Goal: Task Accomplishment & Management: Manage account settings

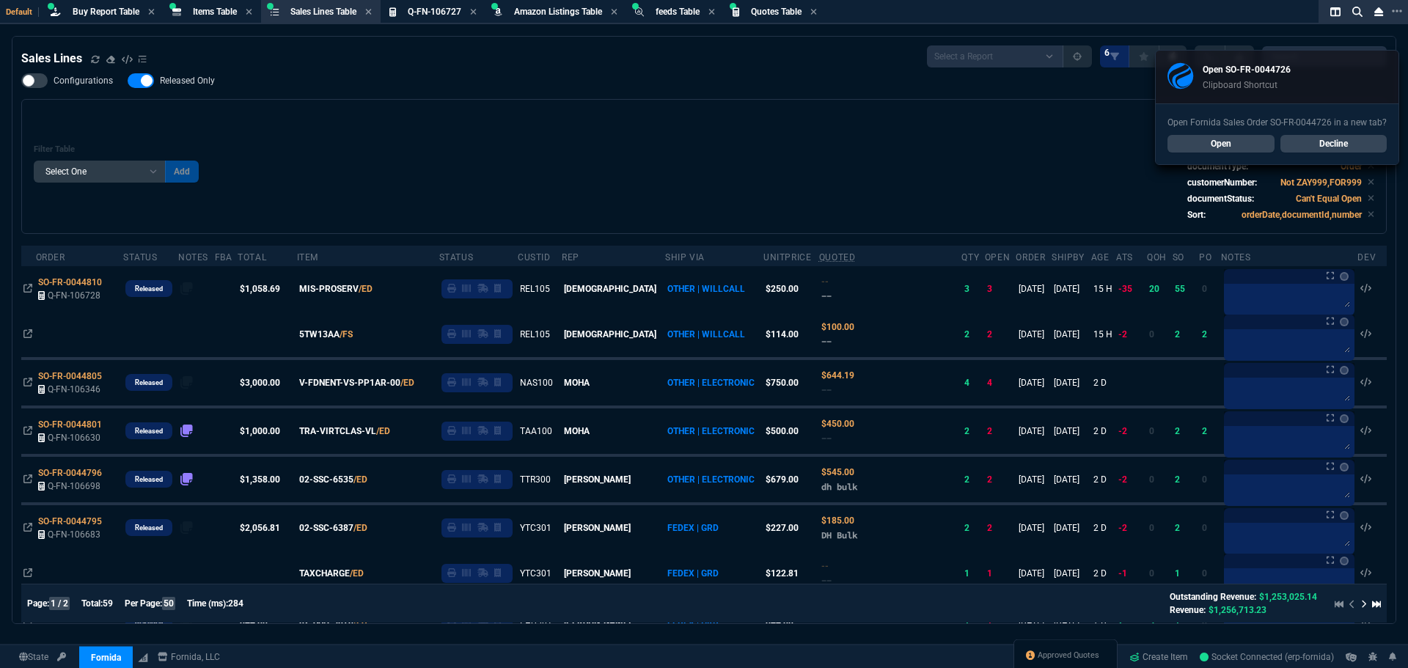
select select "8: NEPT"
select select
click at [444, 9] on span "Q-FN-106727" at bounding box center [435, 12] width 54 height 10
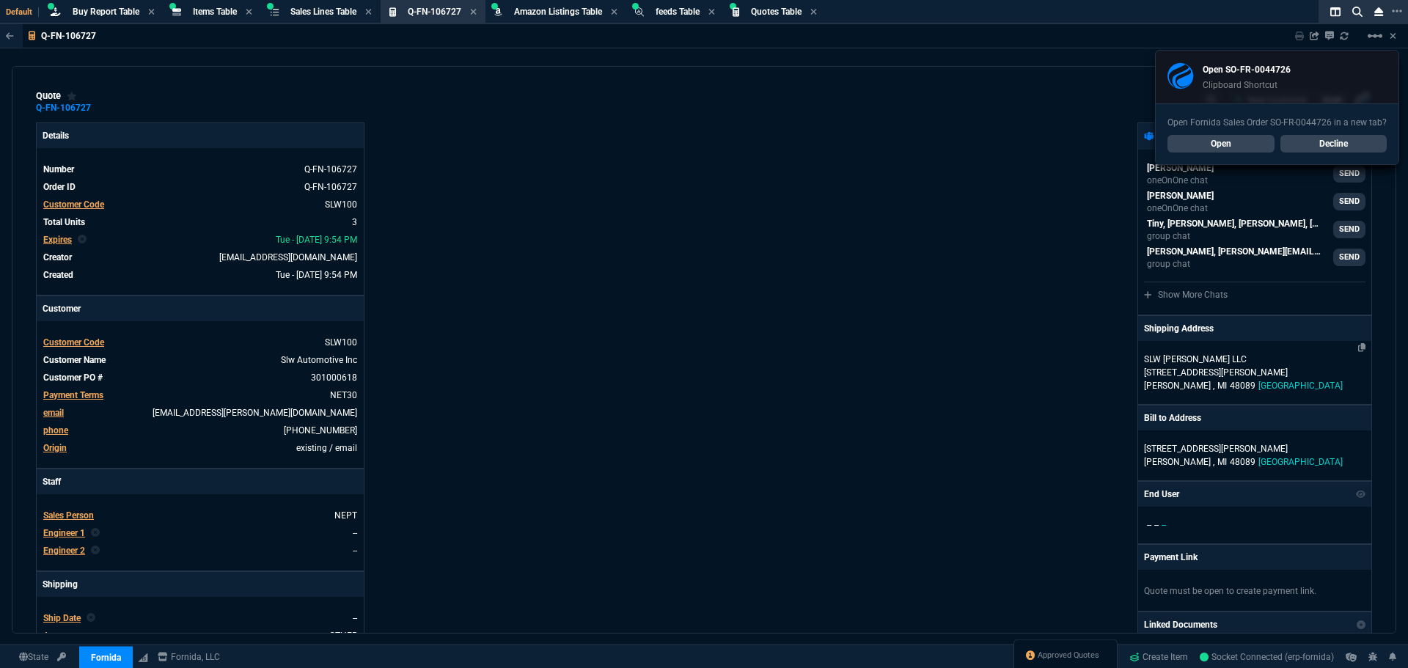
type input "16"
type input "974"
type input "16"
type input "740"
type input "100"
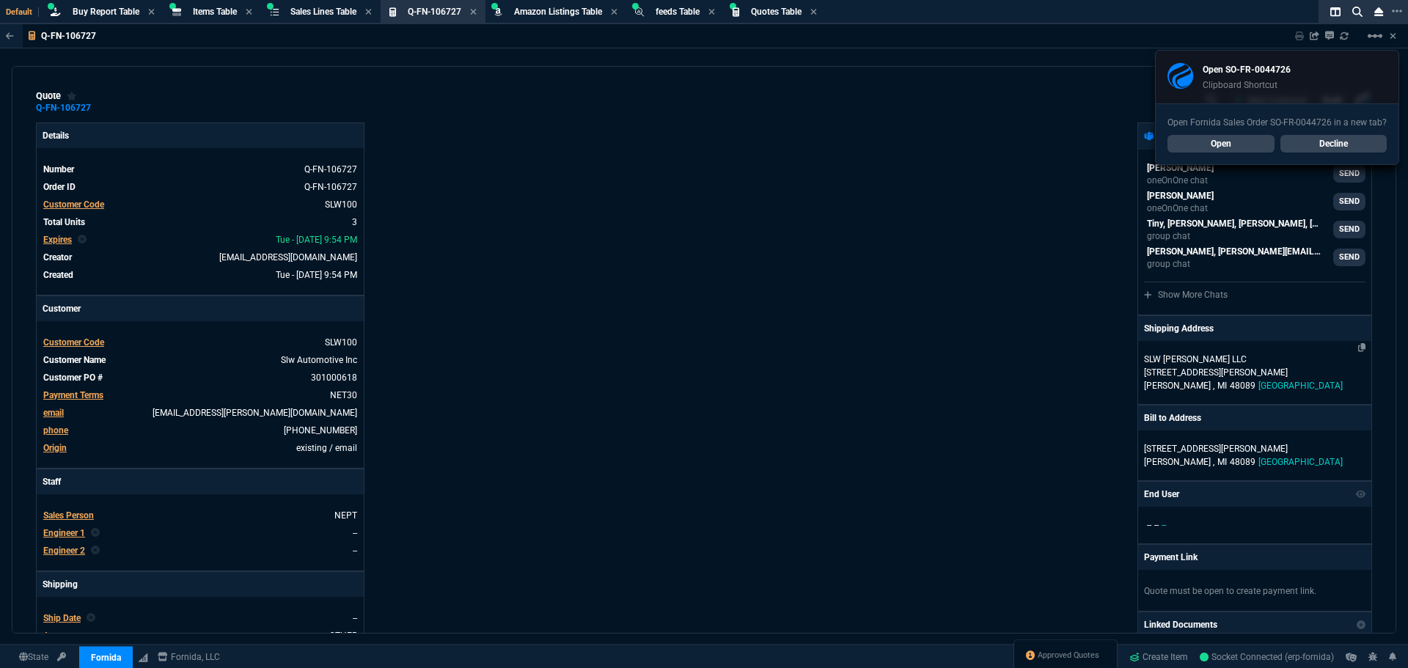
type input "314"
type input "24"
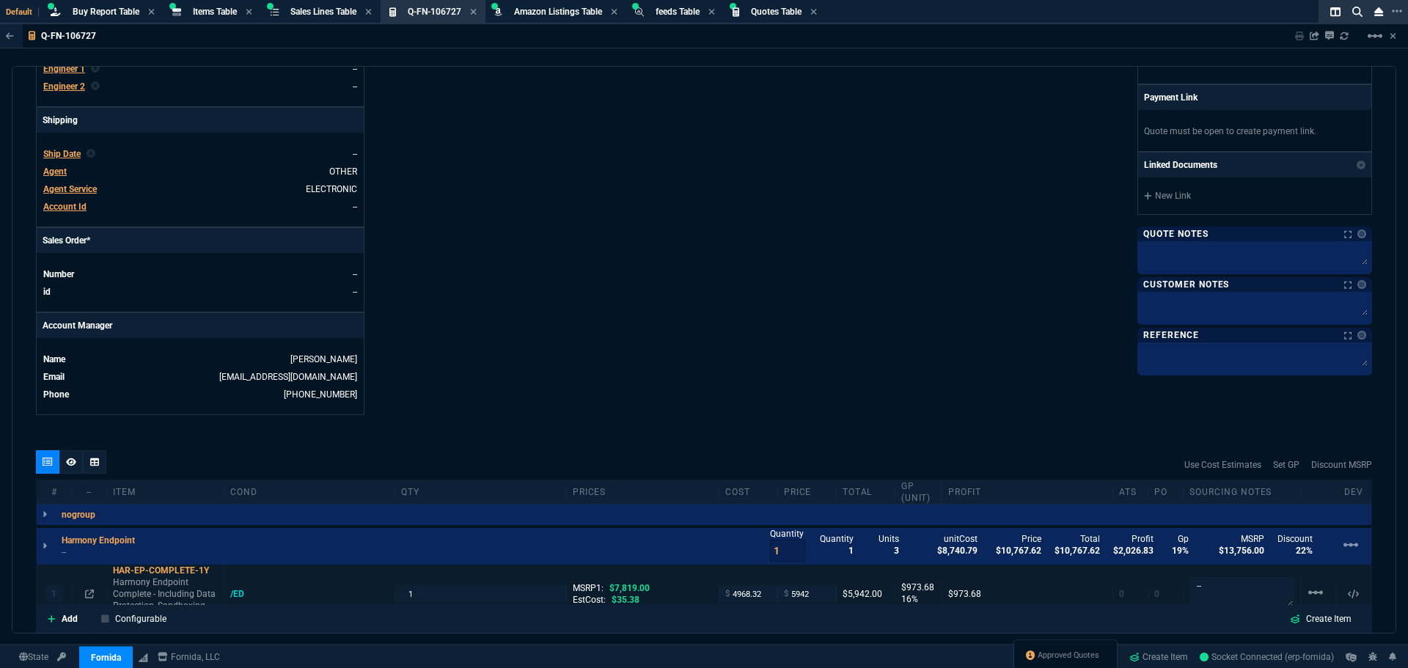
scroll to position [660, 0]
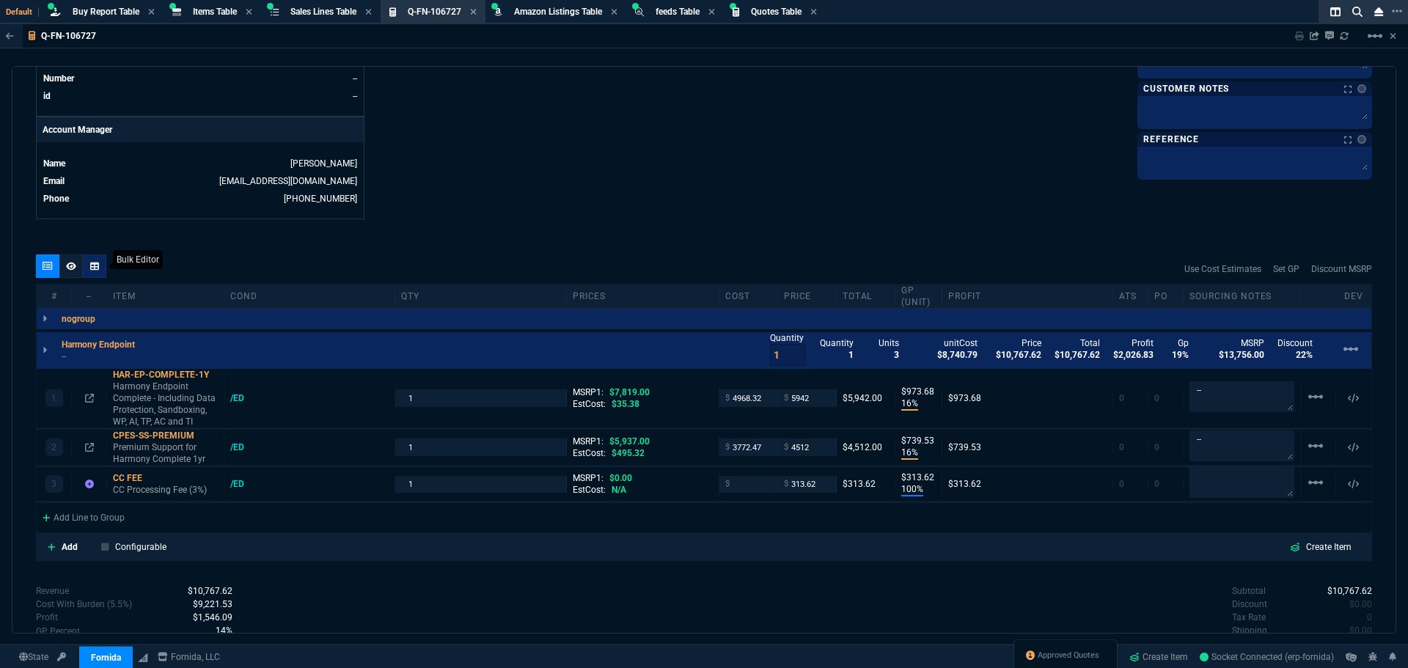
click at [96, 269] on icon at bounding box center [94, 266] width 9 height 9
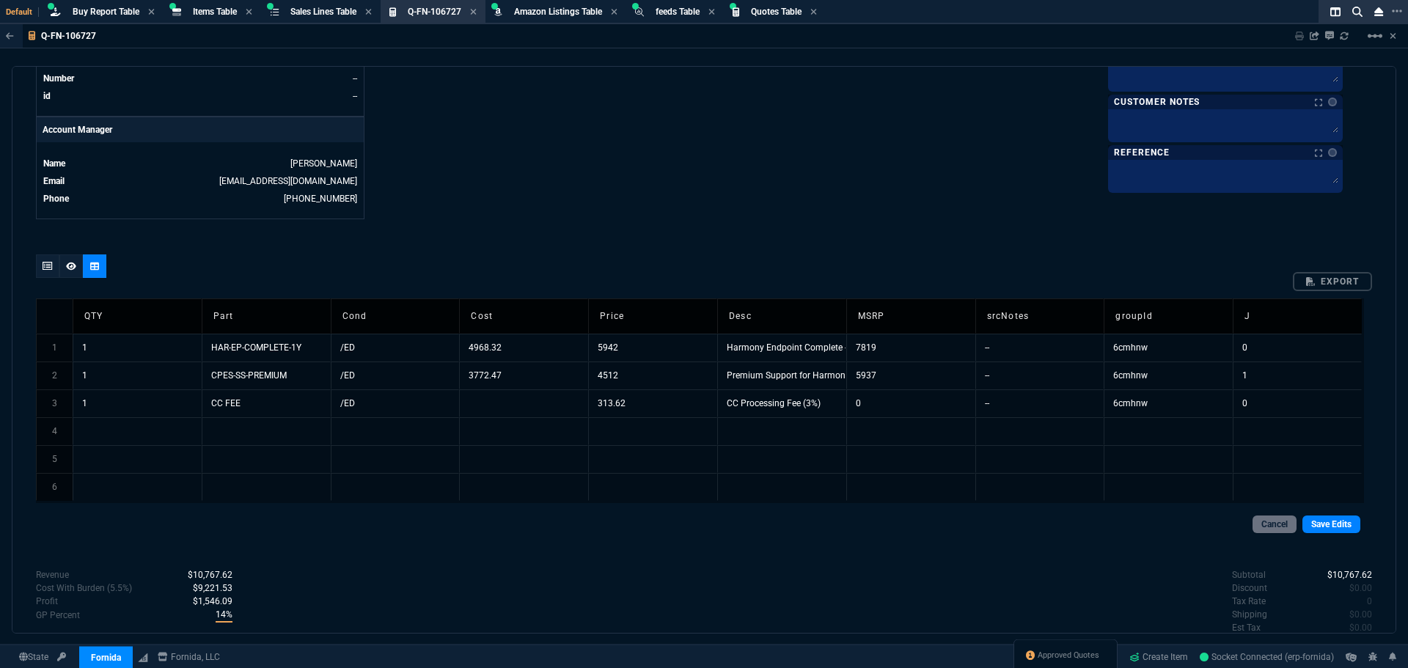
click at [891, 350] on td "7819" at bounding box center [910, 348] width 129 height 28
drag, startPoint x: 880, startPoint y: 350, endPoint x: 843, endPoint y: 350, distance: 36.7
click at [843, 350] on tr "1 1 HAR-EP-COMPLETE-1Y /ED 4968.32 5942 Harmony Endpoint Complete - Including D…" at bounding box center [698, 348] width 1325 height 28
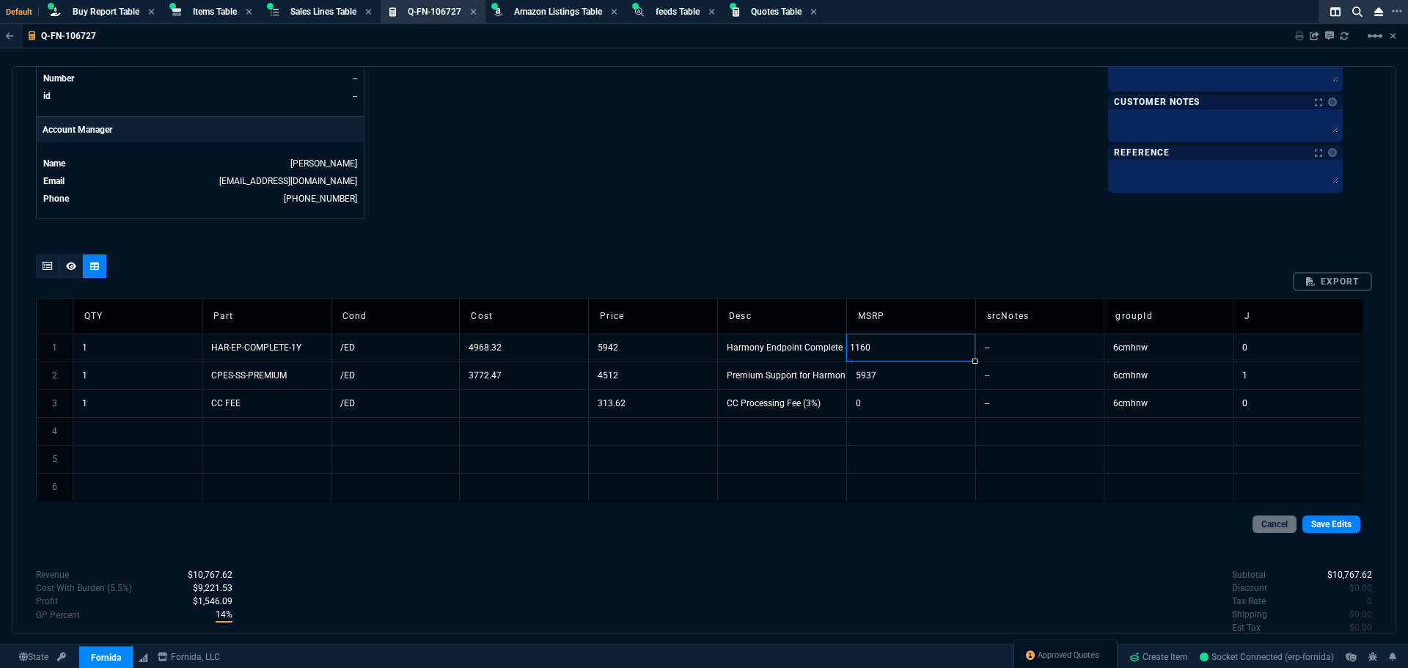
type input "11600"
click at [879, 375] on td "5937" at bounding box center [910, 375] width 129 height 28
click at [879, 375] on input "5937" at bounding box center [911, 375] width 129 height 26
type input "812"
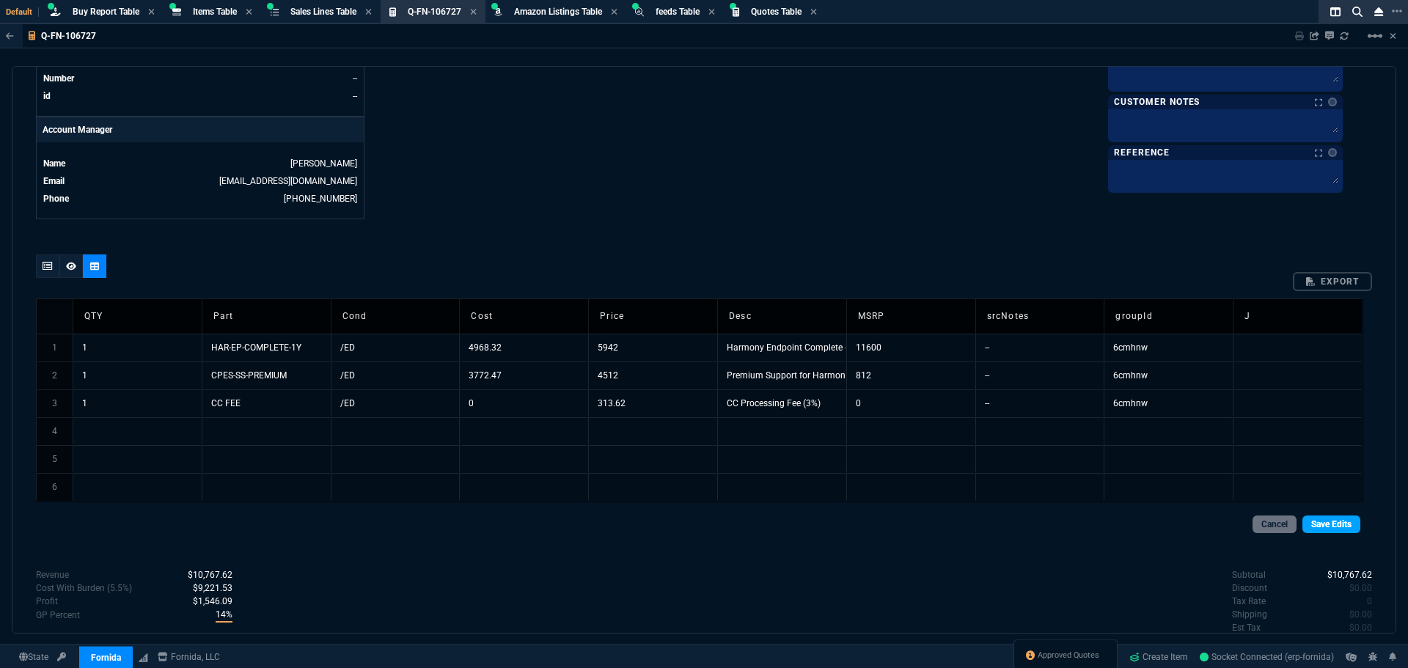
click at [1321, 530] on link "Save Edits" at bounding box center [1331, 524] width 58 height 18
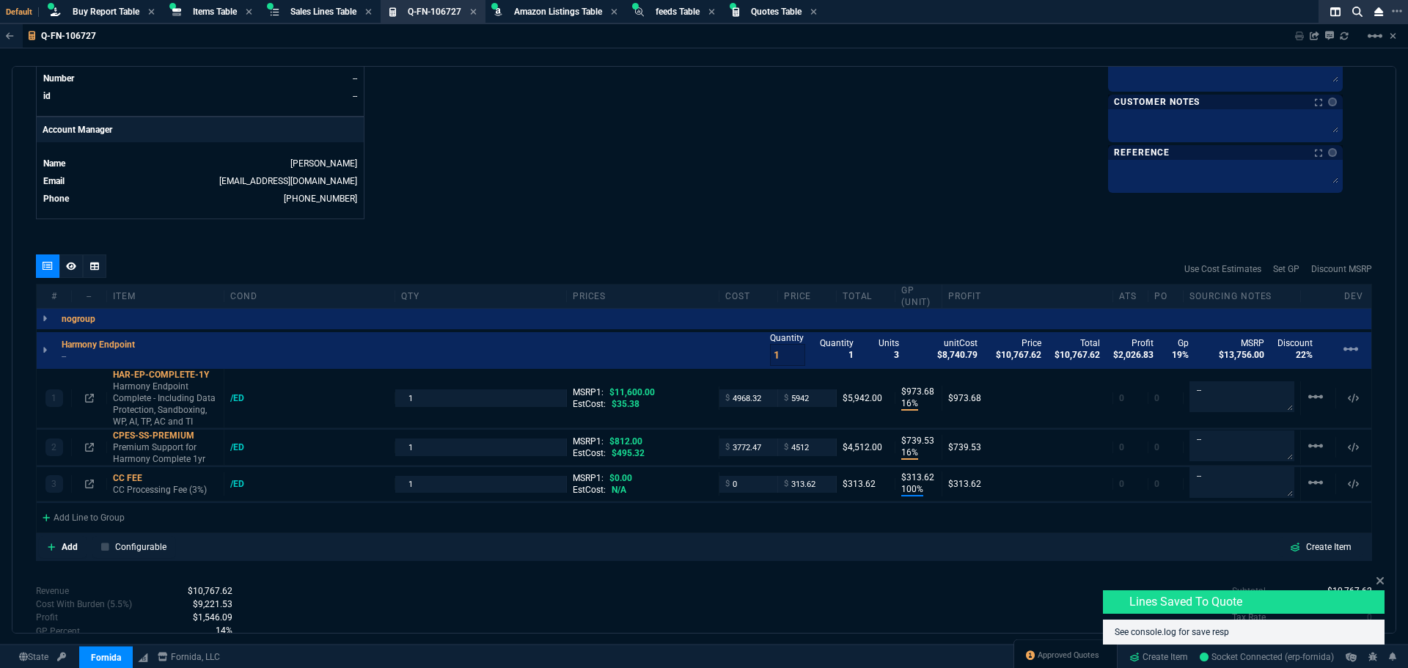
type input "16"
type input "974"
type input "16"
type input "740"
type input "100"
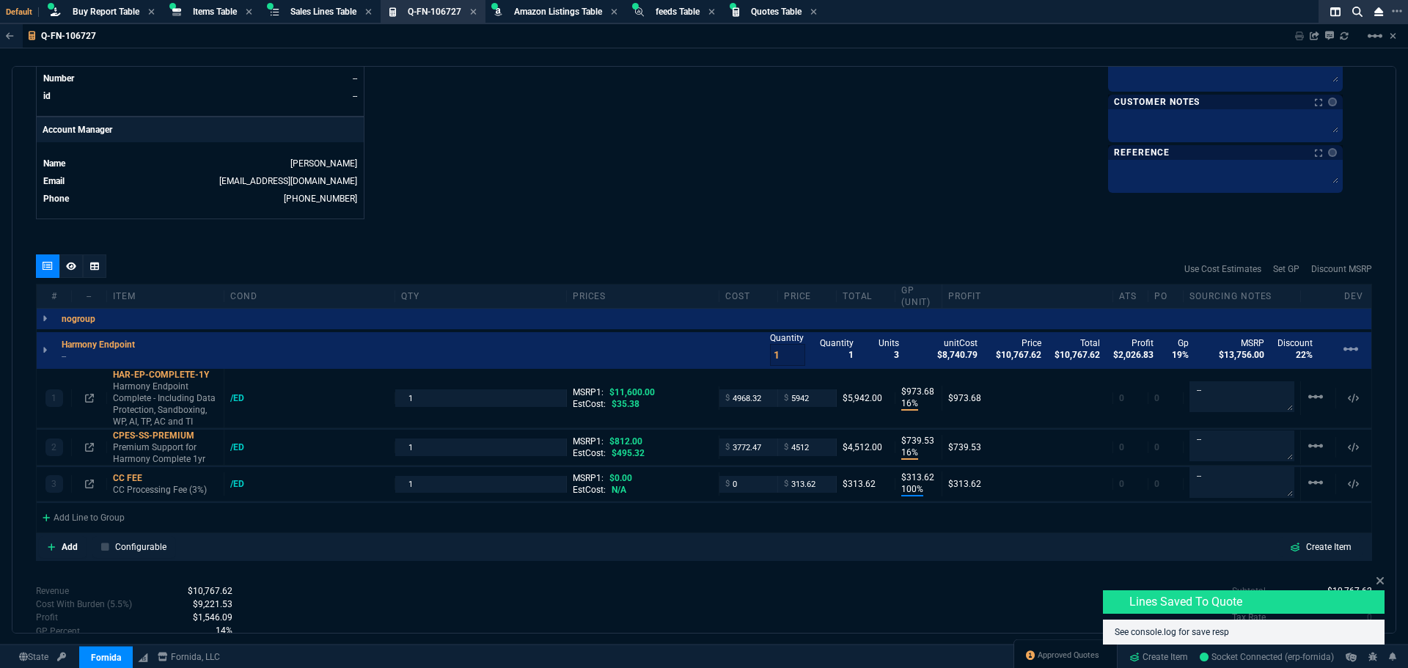
type input "314"
type input "49"
type input "-456"
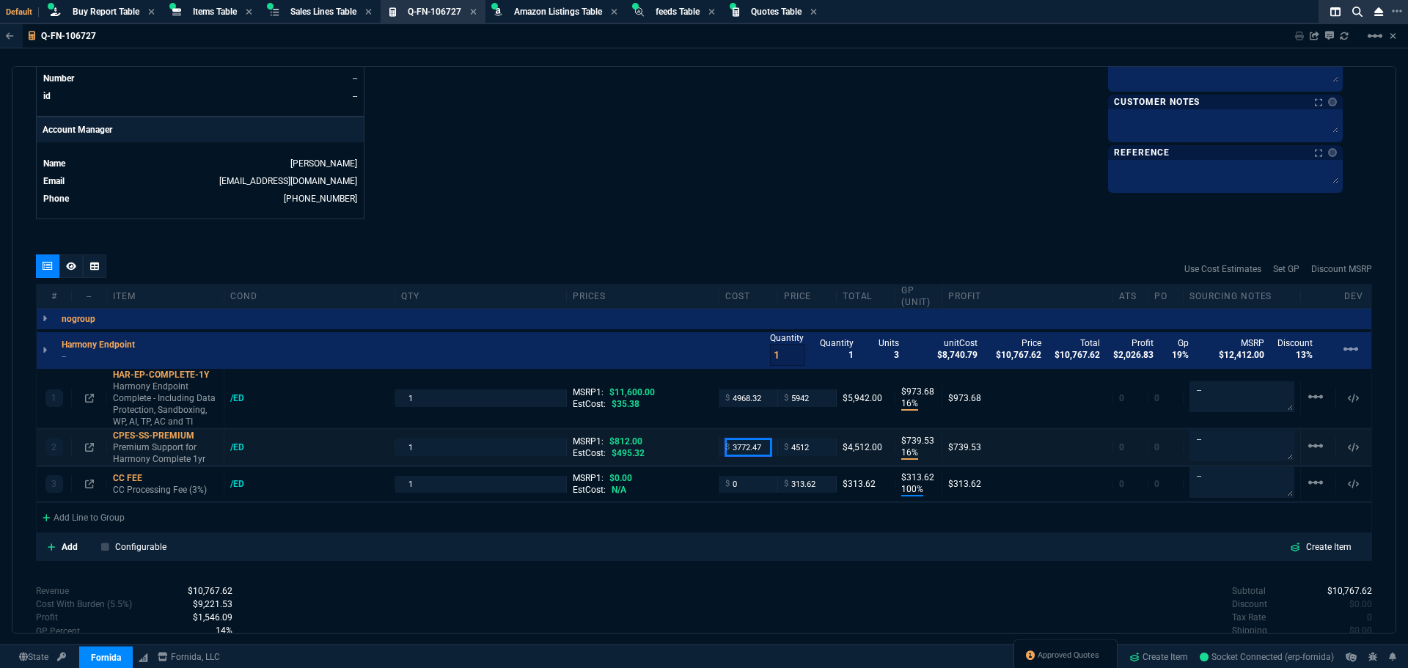
drag, startPoint x: 760, startPoint y: 449, endPoint x: 713, endPoint y: 454, distance: 47.2
click at [719, 454] on div "$ 3772.47" at bounding box center [748, 446] width 59 height 17
type input "642"
type input "86"
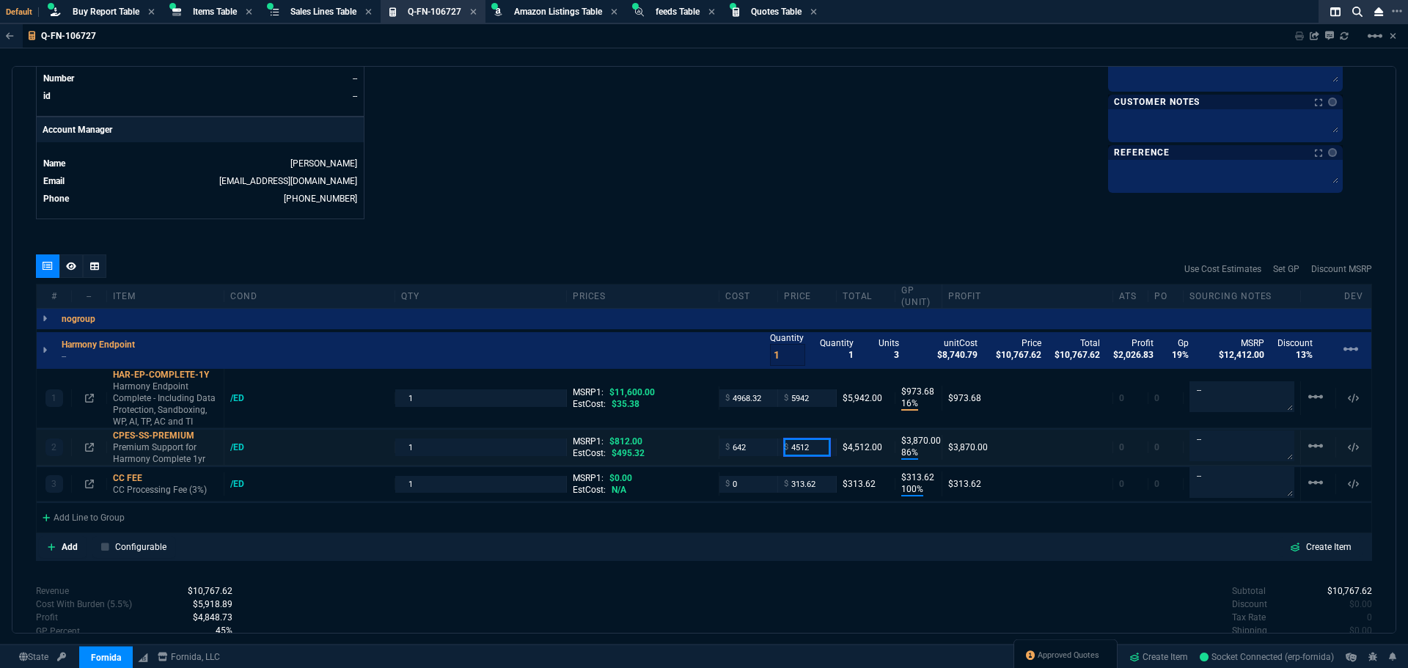
type input "3870"
type input "0"
type input "-100"
type input "-642"
type input "100"
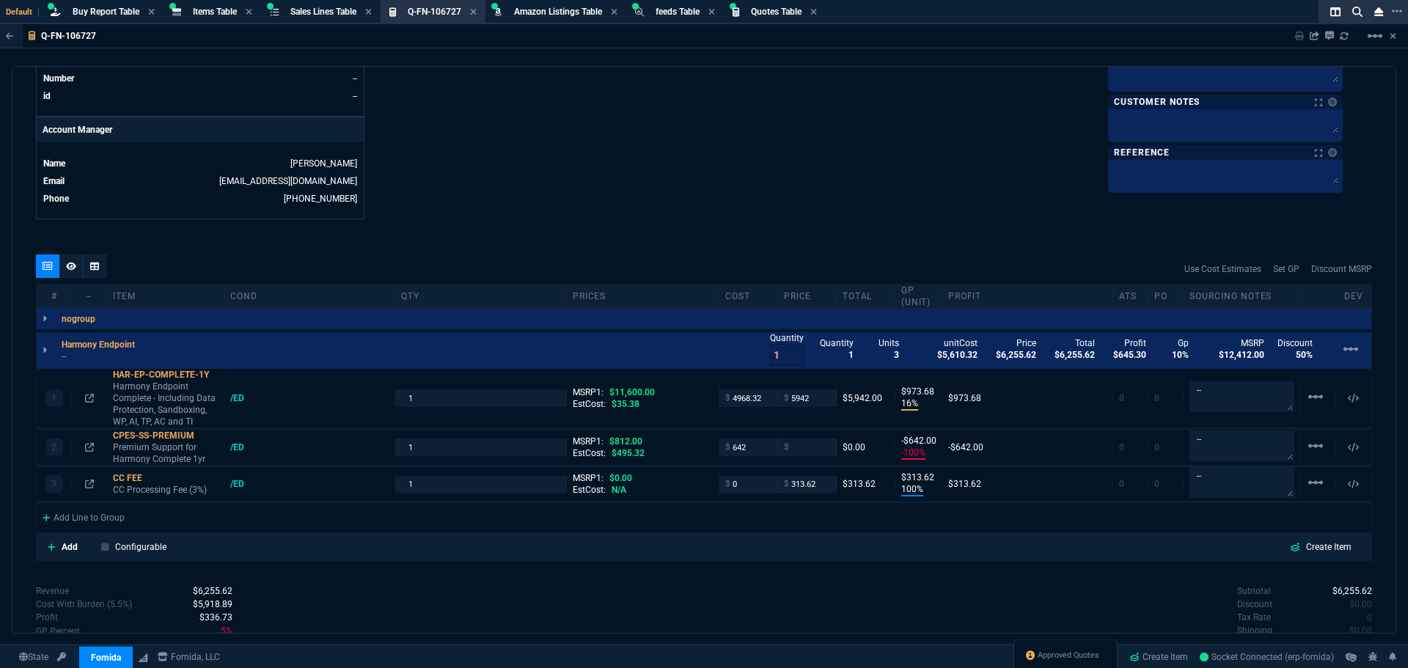
click at [801, 228] on div "quote Q-FN-106727 draft Fornida, LLC [STREET_ADDRESS] Details Number Q-FN-10672…" at bounding box center [704, 349] width 1384 height 567
drag, startPoint x: 760, startPoint y: 399, endPoint x: 716, endPoint y: 400, distance: 44.0
click at [719, 400] on div "$ 4968.32" at bounding box center [748, 397] width 59 height 17
type input "6766.67"
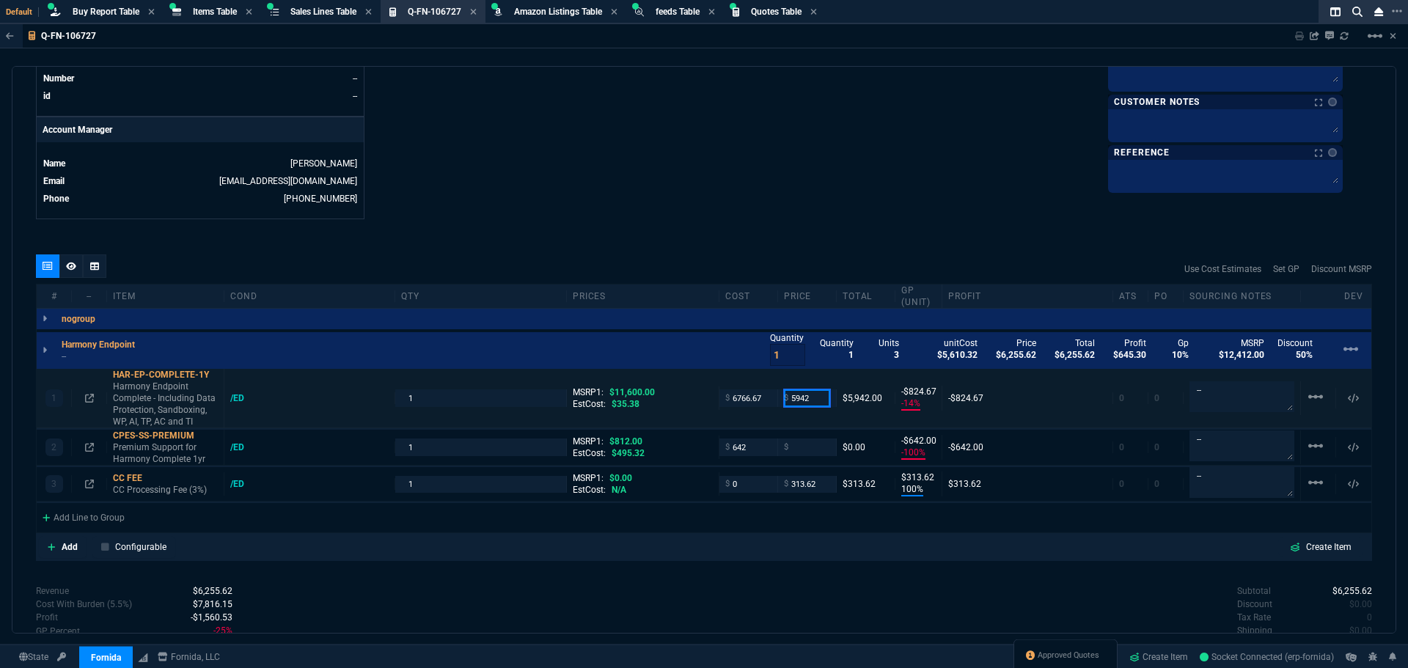
type input "-14"
type input "-825"
type input "0"
type input "-100"
type input "-6767"
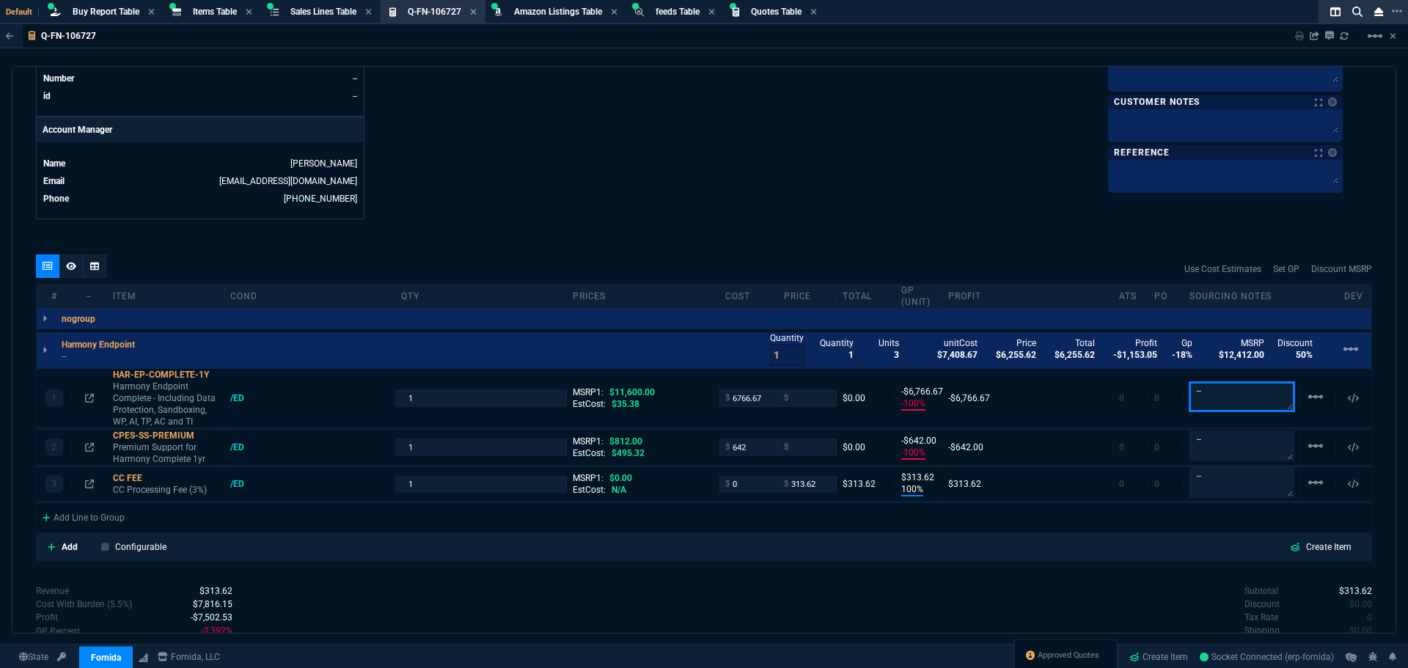
type input "100"
click at [801, 452] on input "number" at bounding box center [807, 446] width 46 height 17
type input "787"
click at [828, 241] on div "quote Q-FN-106727 draft Fornida, LLC [STREET_ADDRESS] Details Number Q-FN-10672…" at bounding box center [704, 349] width 1384 height 567
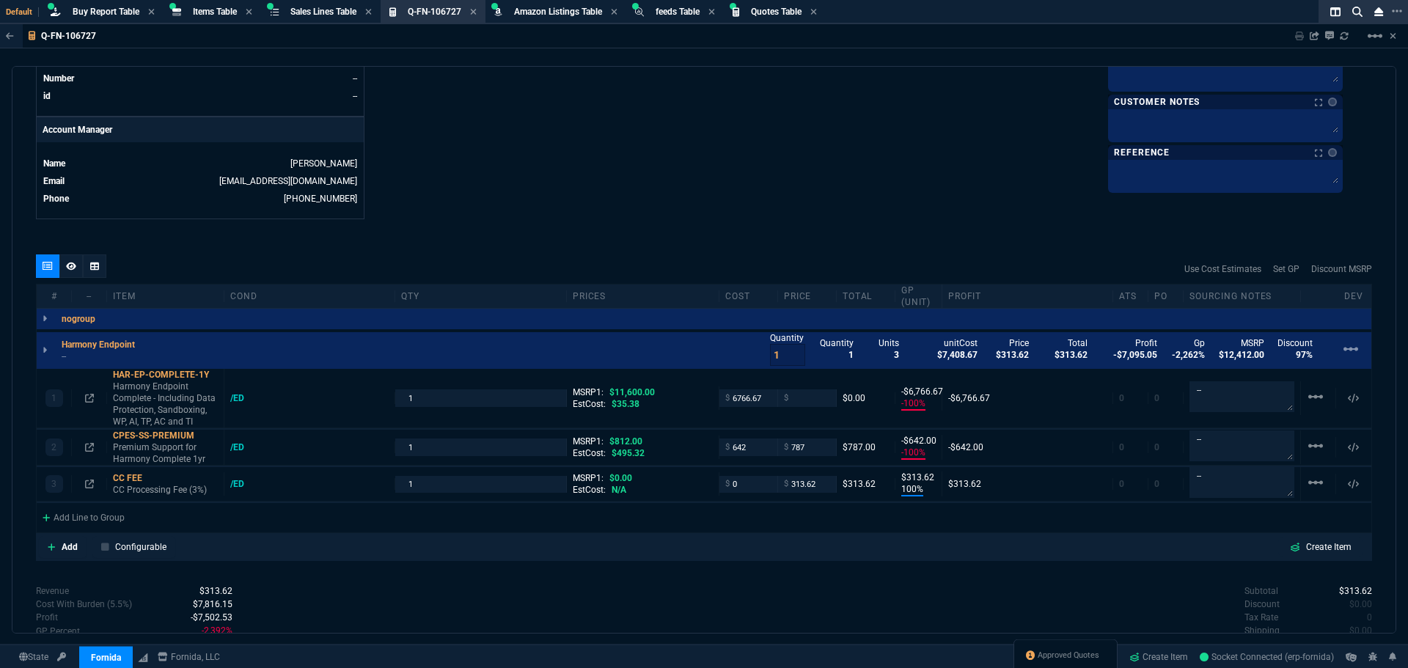
type input "787"
type input "18"
type input "145"
type input "3"
click at [675, 221] on div "quote Q-FN-106727 draft Fornida, LLC [STREET_ADDRESS] Details Number Q-FN-10672…" at bounding box center [704, 349] width 1384 height 567
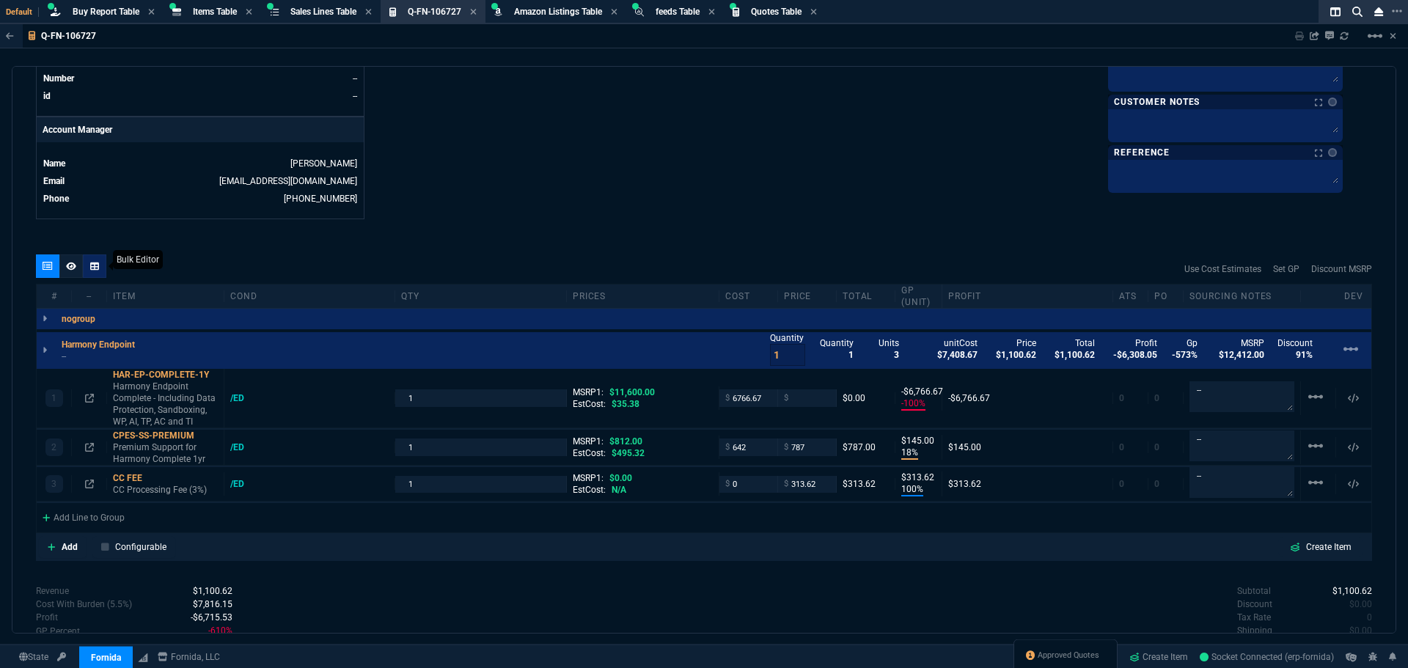
click at [93, 263] on icon at bounding box center [94, 266] width 9 height 8
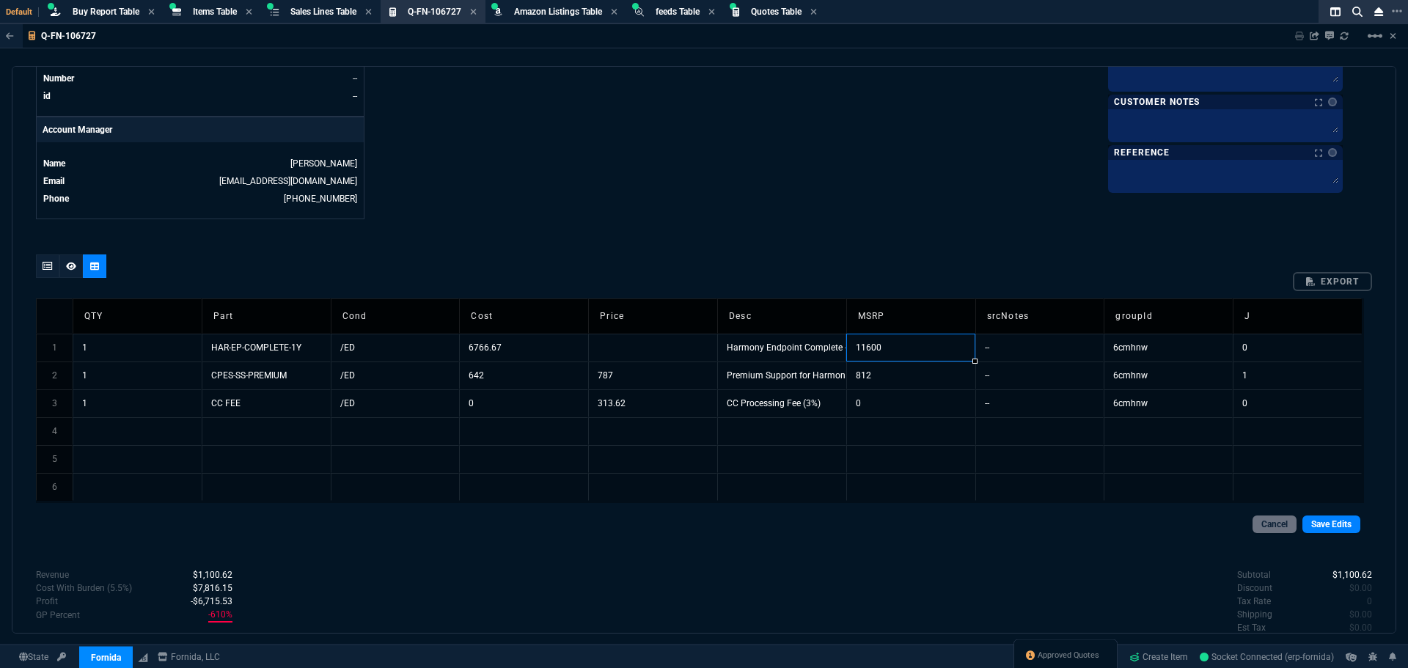
click at [912, 349] on td "11600" at bounding box center [910, 348] width 129 height 28
click at [912, 350] on td "11600" at bounding box center [910, 348] width 129 height 28
drag, startPoint x: 912, startPoint y: 350, endPoint x: 853, endPoint y: 350, distance: 58.6
click at [853, 350] on td "11600" at bounding box center [910, 348] width 129 height 28
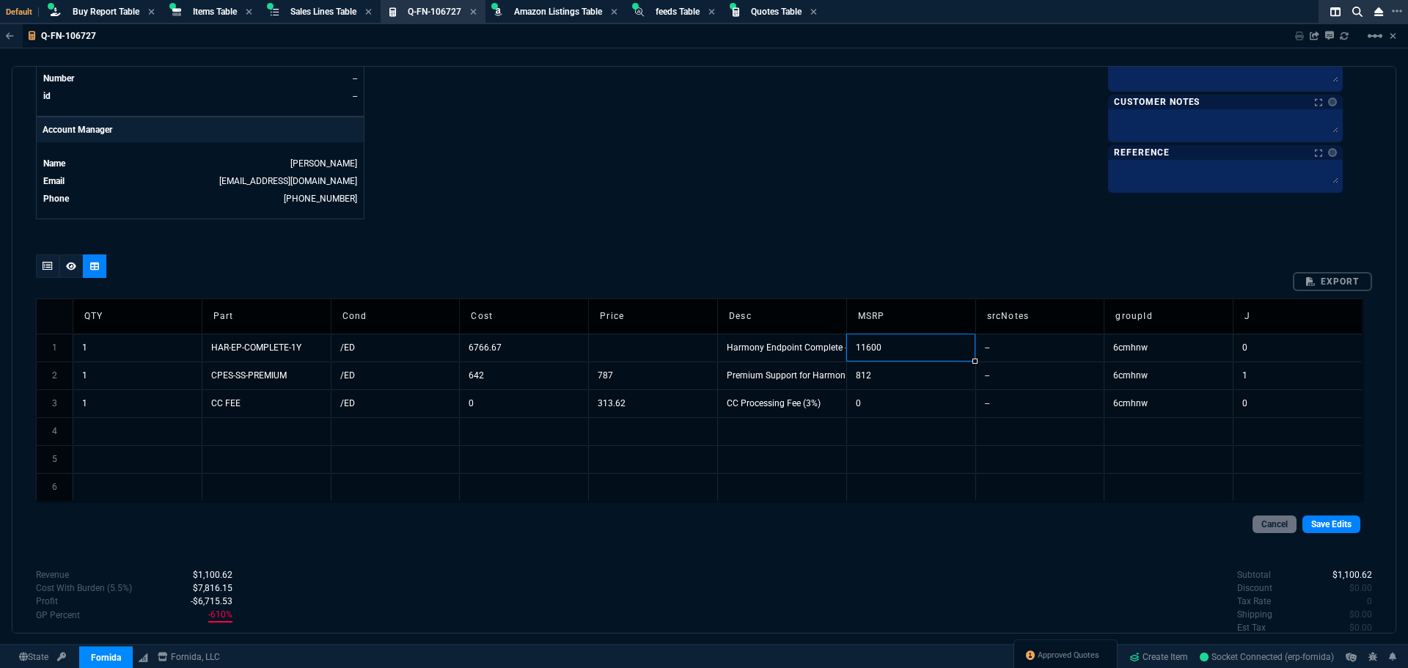
click at [893, 348] on td "11600" at bounding box center [910, 348] width 129 height 28
type input "58"
click at [1317, 528] on link "Save Edits" at bounding box center [1331, 524] width 58 height 18
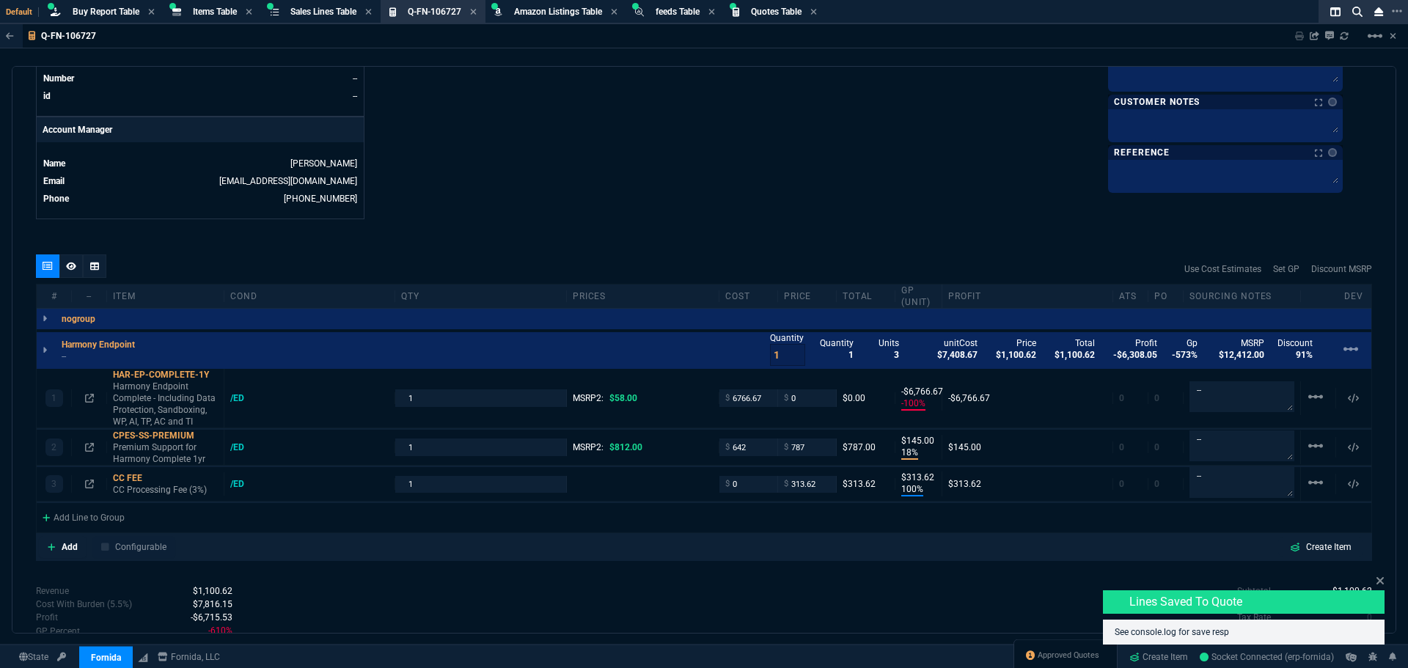
type input "-100"
type input "-6767"
type input "18"
type input "145"
type input "100"
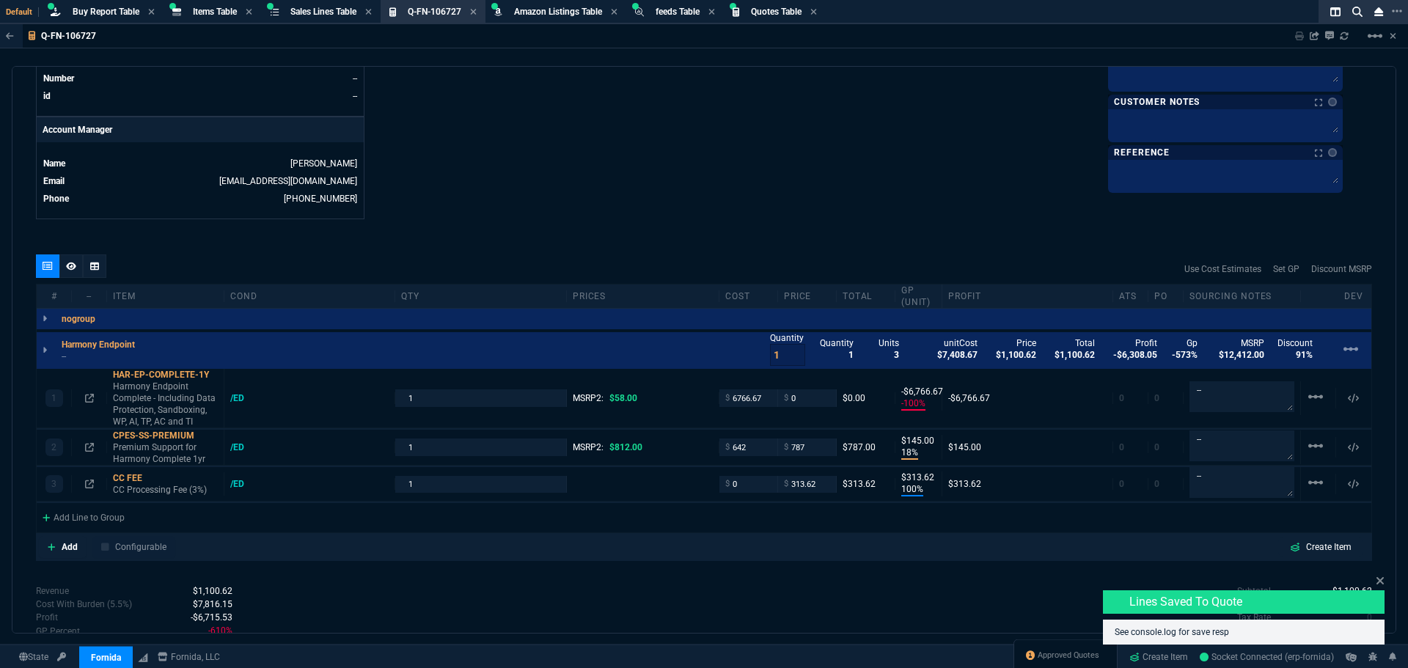
type input "314"
type input "100"
type input "3"
type input "-100"
type input "-6767"
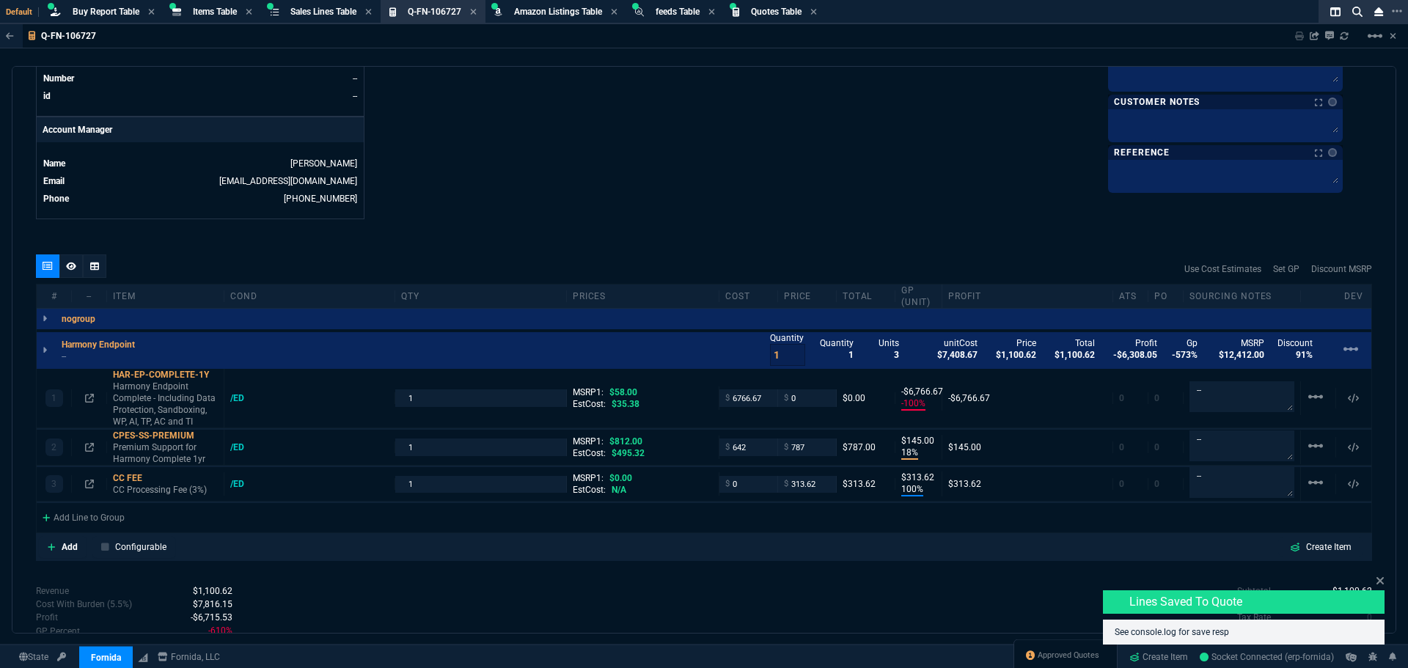
type input "18"
type input "145"
type input "100"
type input "314"
type input "100"
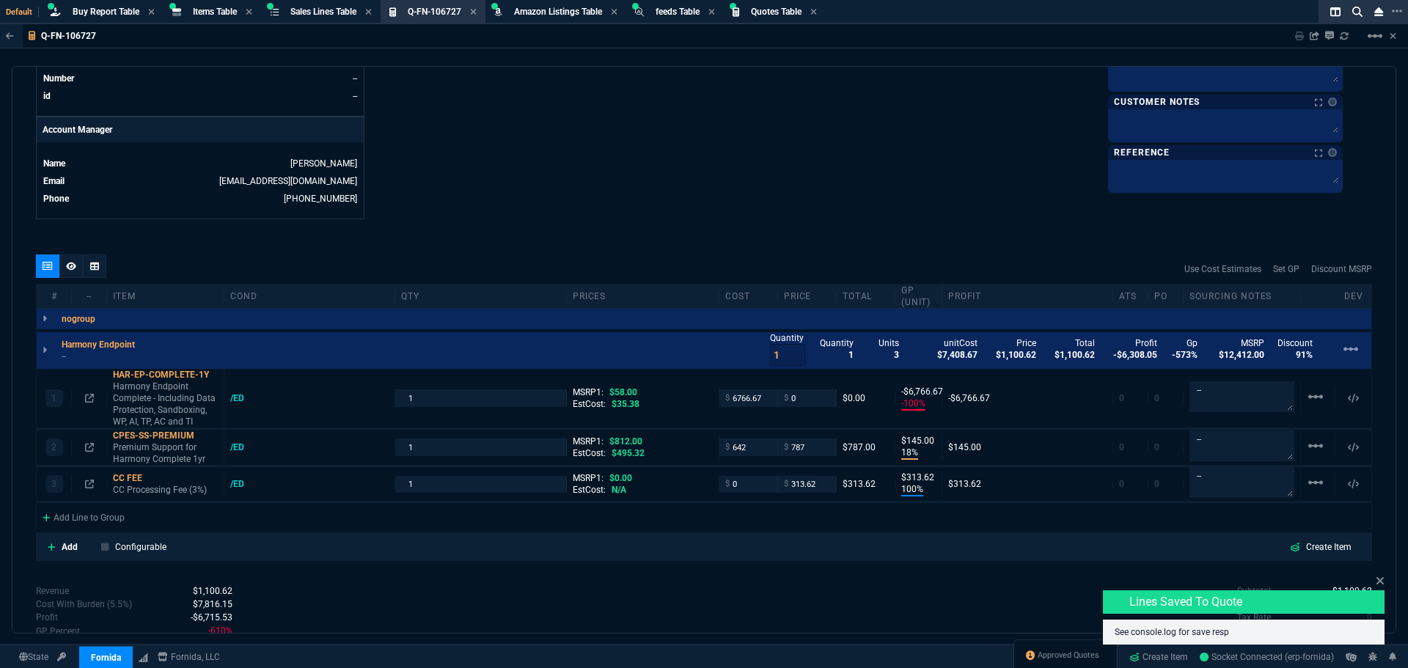
type input "3"
drag, startPoint x: 436, startPoint y: 396, endPoint x: 394, endPoint y: 398, distance: 42.6
click at [395, 398] on div "1" at bounding box center [480, 397] width 171 height 17
type input "200"
click at [804, 397] on input "0" at bounding box center [807, 397] width 46 height 17
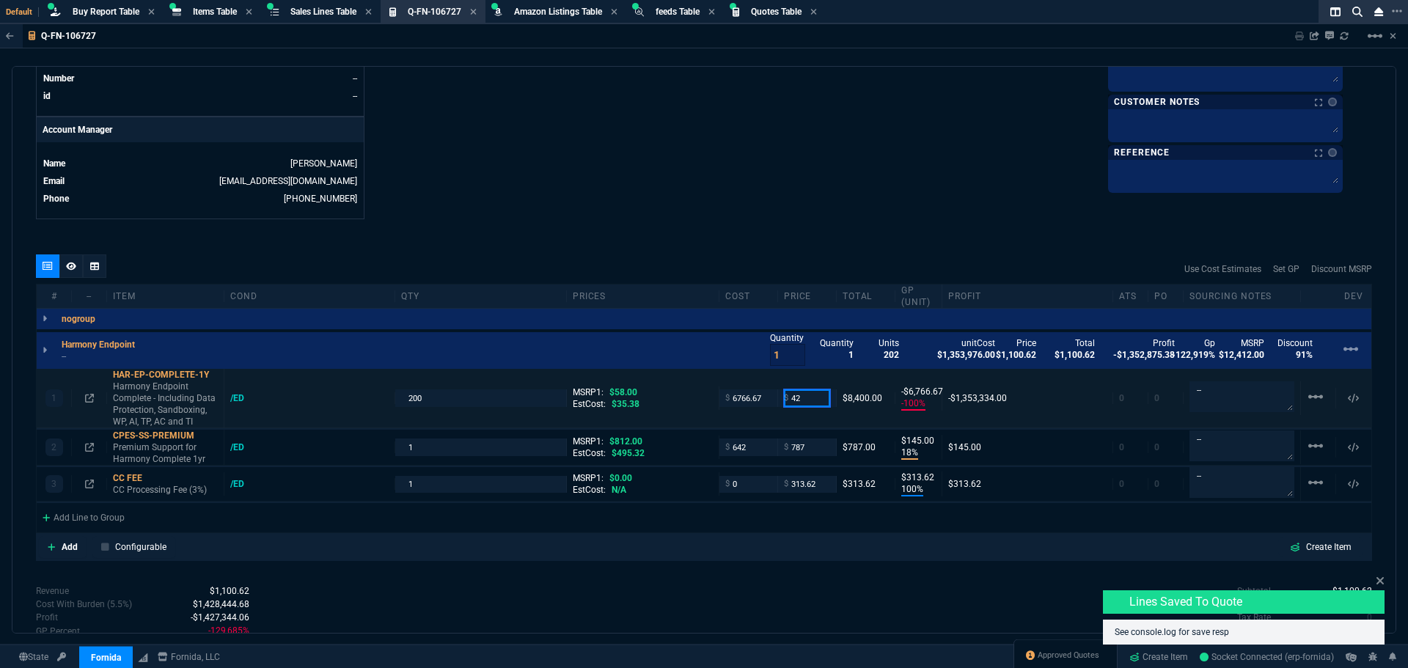
type input "42"
type input "-16011"
type input "-6725"
type input "28"
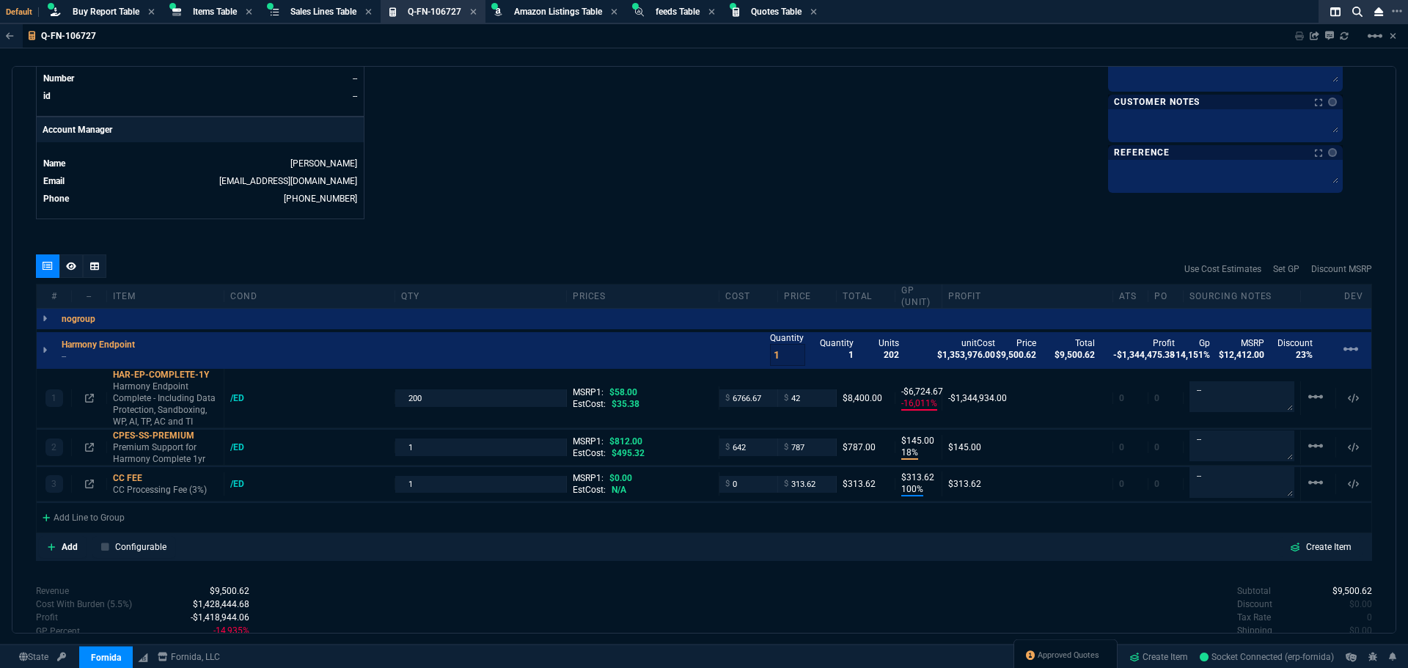
drag, startPoint x: 769, startPoint y: 250, endPoint x: 830, endPoint y: 336, distance: 105.8
click at [769, 250] on div "quote Q-FN-106727 draft Fornida, LLC [STREET_ADDRESS] Details Number Q-FN-10672…" at bounding box center [704, 349] width 1384 height 567
drag, startPoint x: 761, startPoint y: 399, endPoint x: 711, endPoint y: 405, distance: 50.3
click at [712, 405] on div "1 HAR-EP-COMPLETE-1Y Harmony Endpoint Complete - Including Data Protection, San…" at bounding box center [704, 398] width 1334 height 59
type input "33.83"
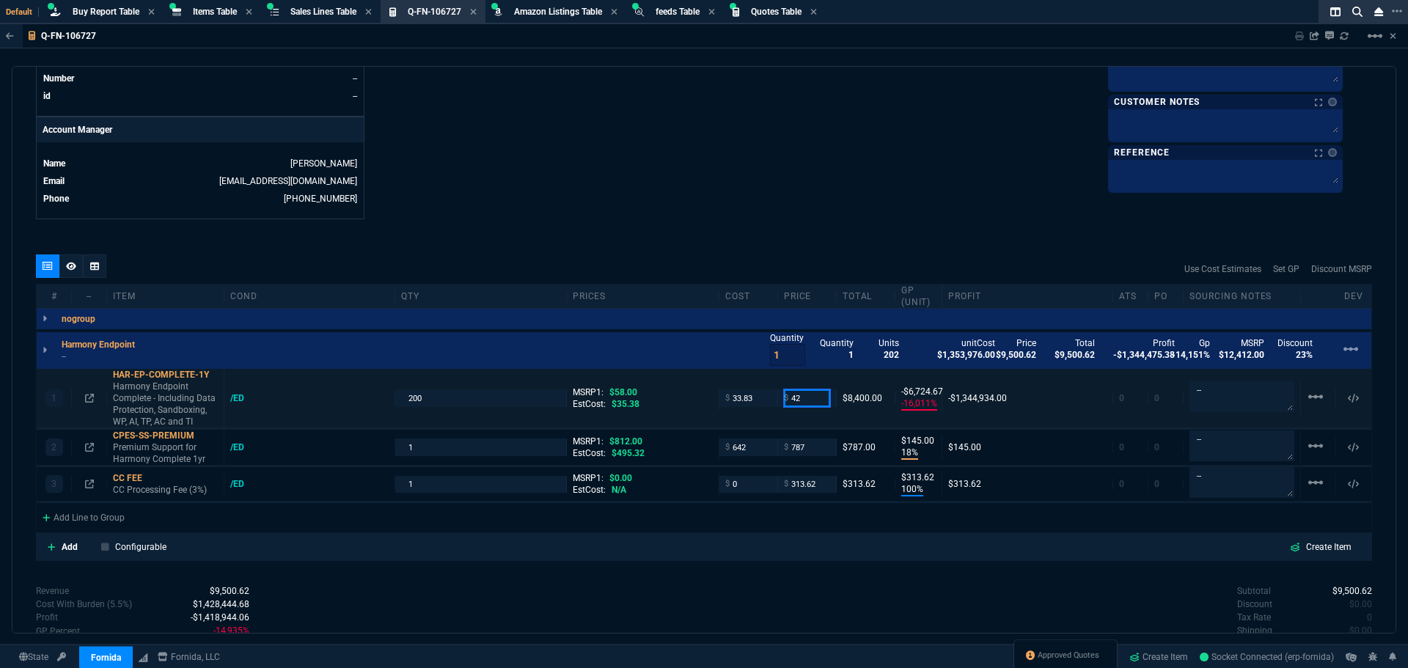
type input "33.83"
type input "19"
type input "8"
click at [744, 251] on div "quote Q-FN-106727 draft Fornida, LLC [STREET_ADDRESS] Details Number Q-FN-10672…" at bounding box center [704, 349] width 1384 height 567
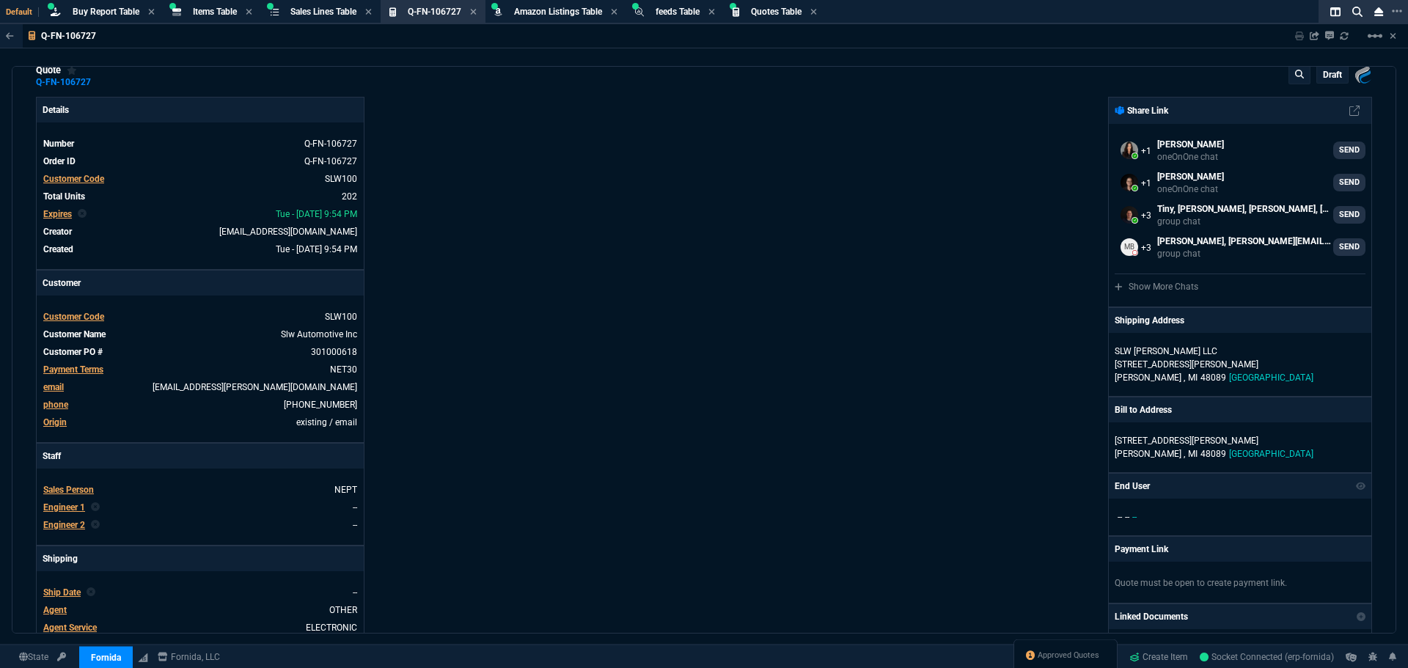
scroll to position [0, 0]
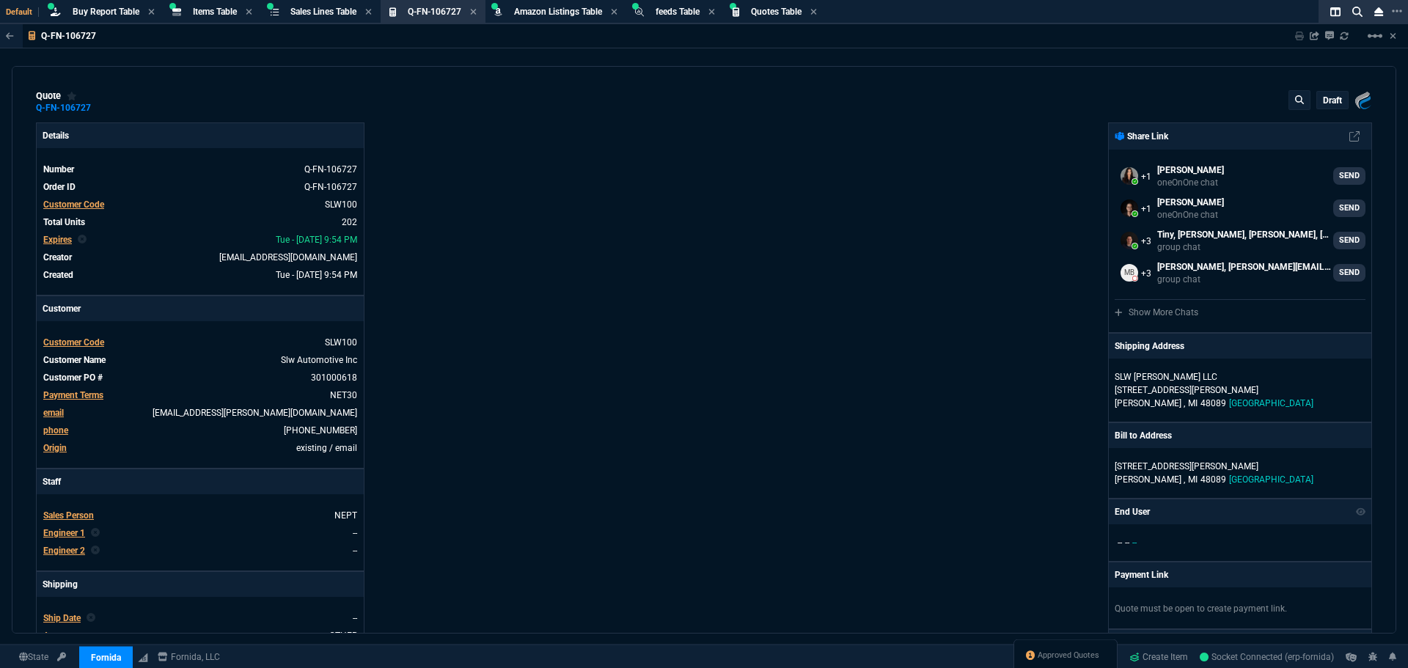
click at [1323, 102] on p "draft" at bounding box center [1332, 101] width 19 height 12
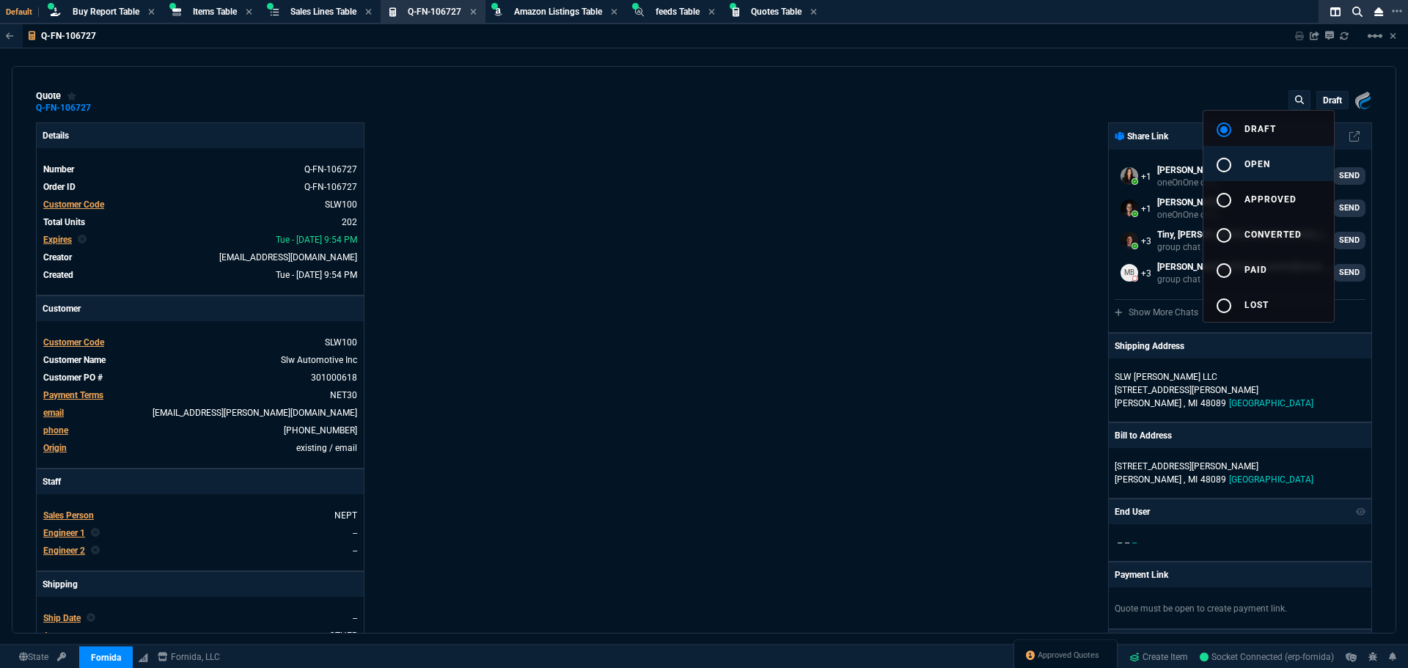
click at [1243, 163] on div "radio_button_unchecked" at bounding box center [1229, 165] width 29 height 18
type input "19"
type input "8"
type input "18"
type input "145"
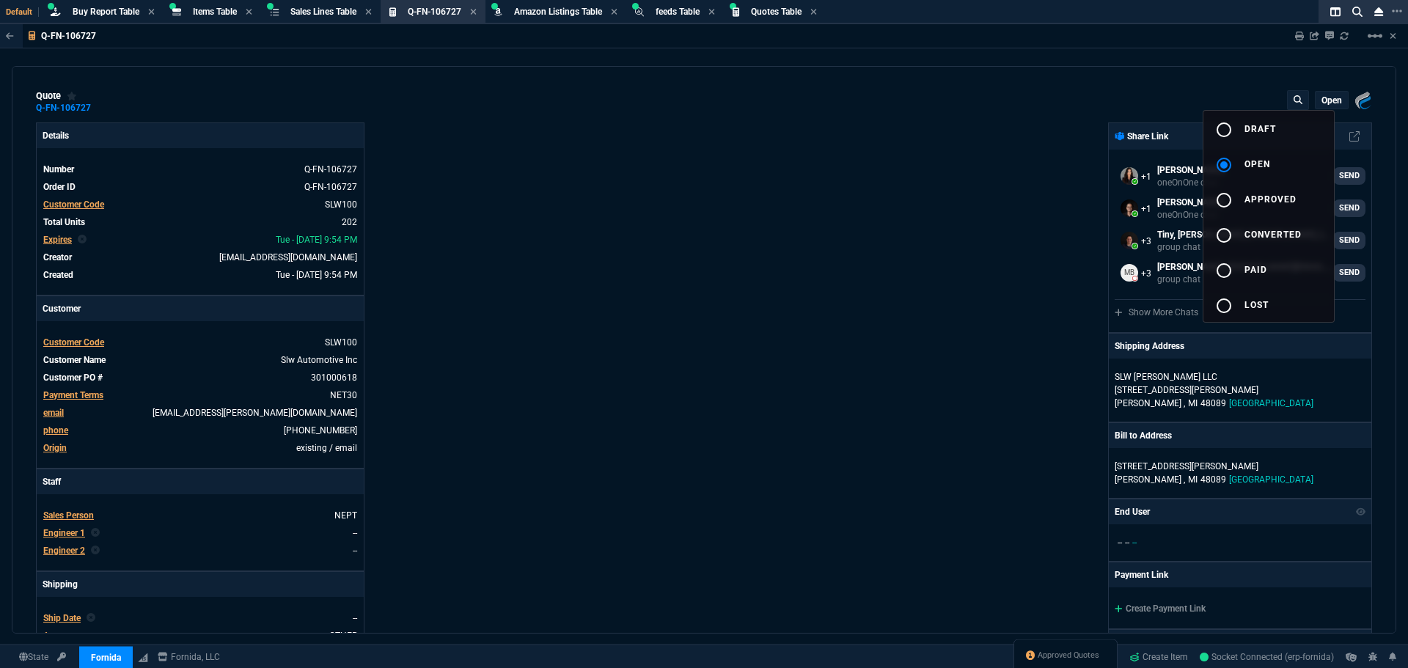
type input "100"
type input "314"
type input "28"
type input "3"
drag, startPoint x: 1008, startPoint y: 106, endPoint x: 844, endPoint y: 284, distance: 241.7
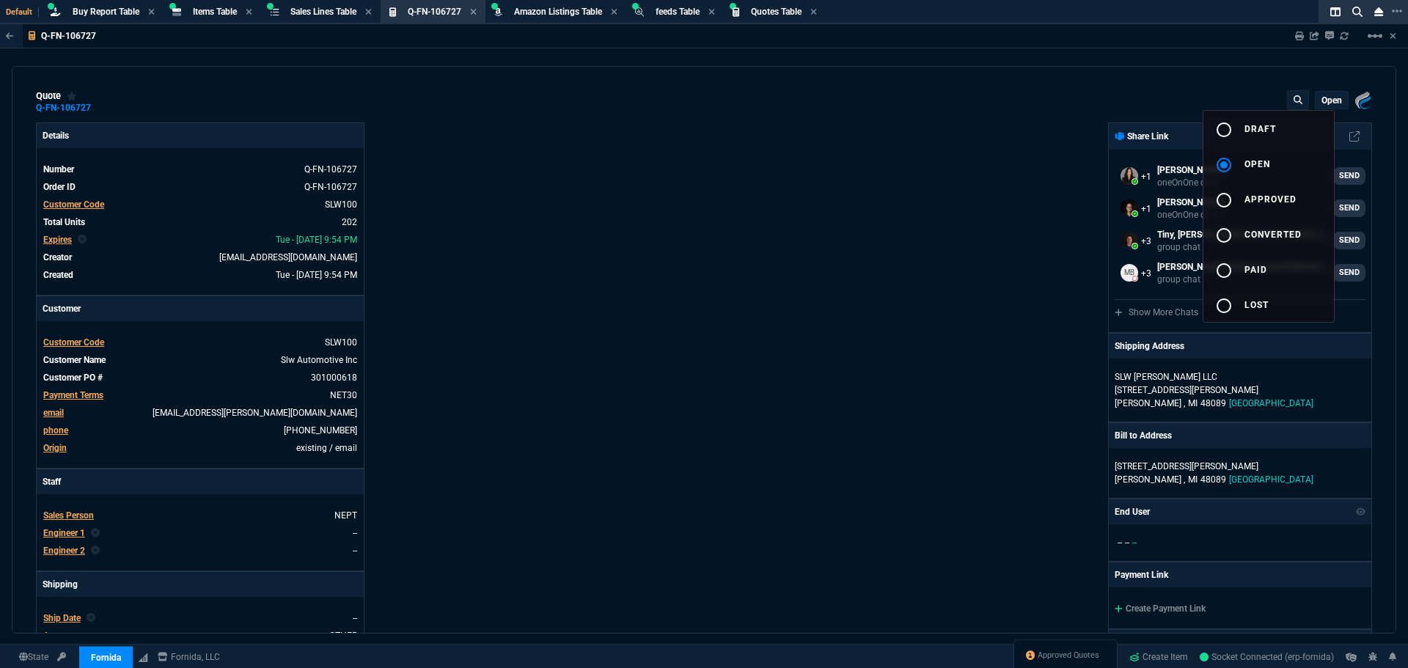
click at [1009, 116] on div at bounding box center [704, 334] width 1408 height 668
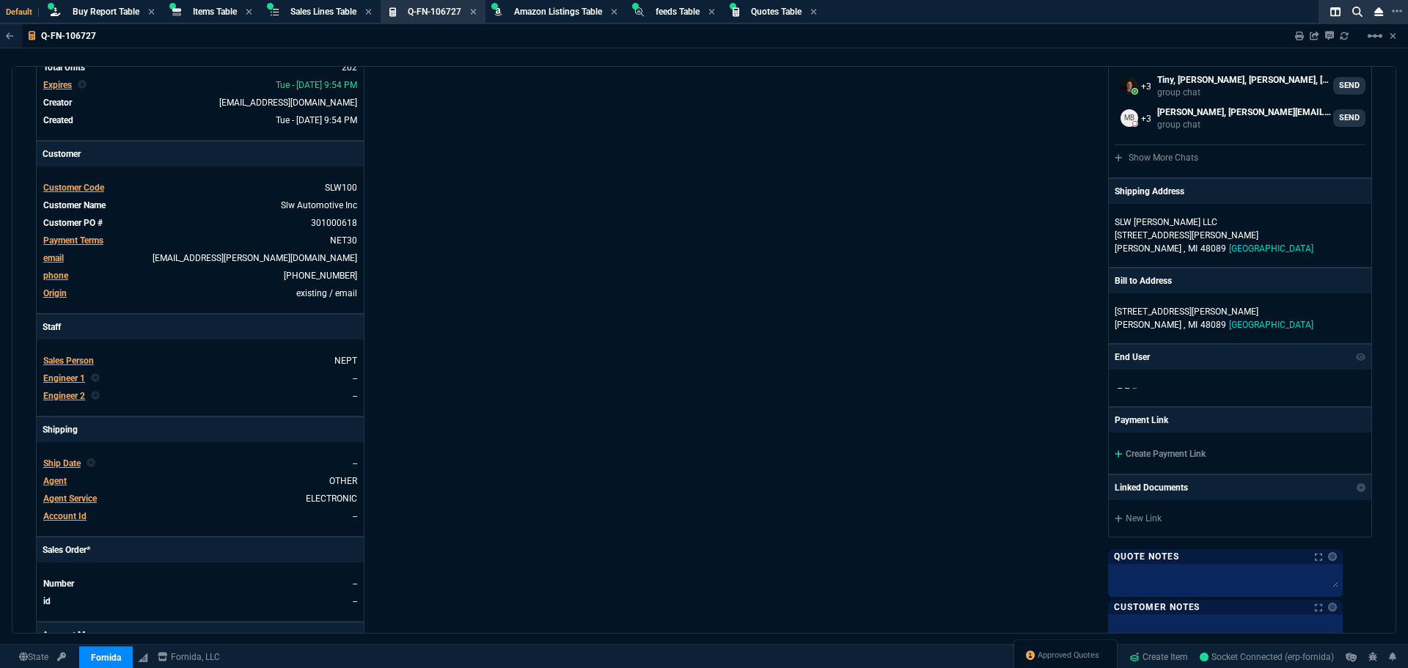
scroll to position [440, 0]
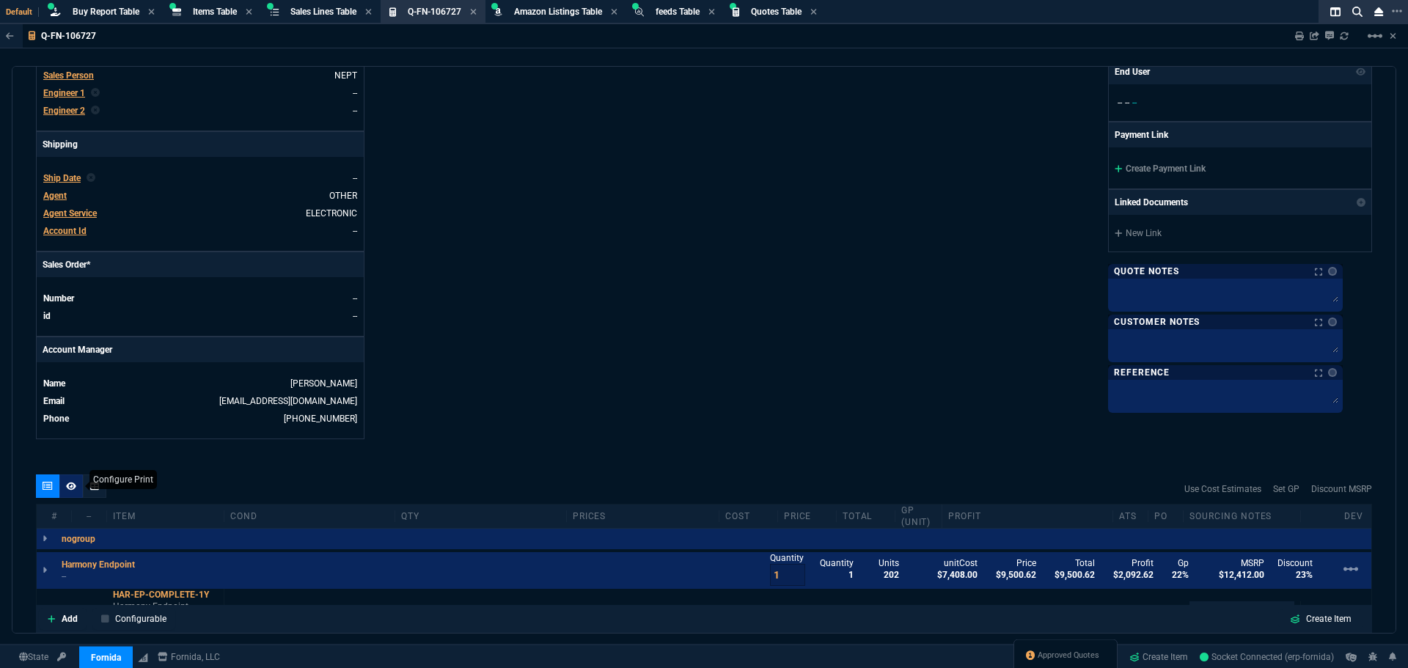
click at [74, 491] on fa-icon at bounding box center [71, 486] width 10 height 10
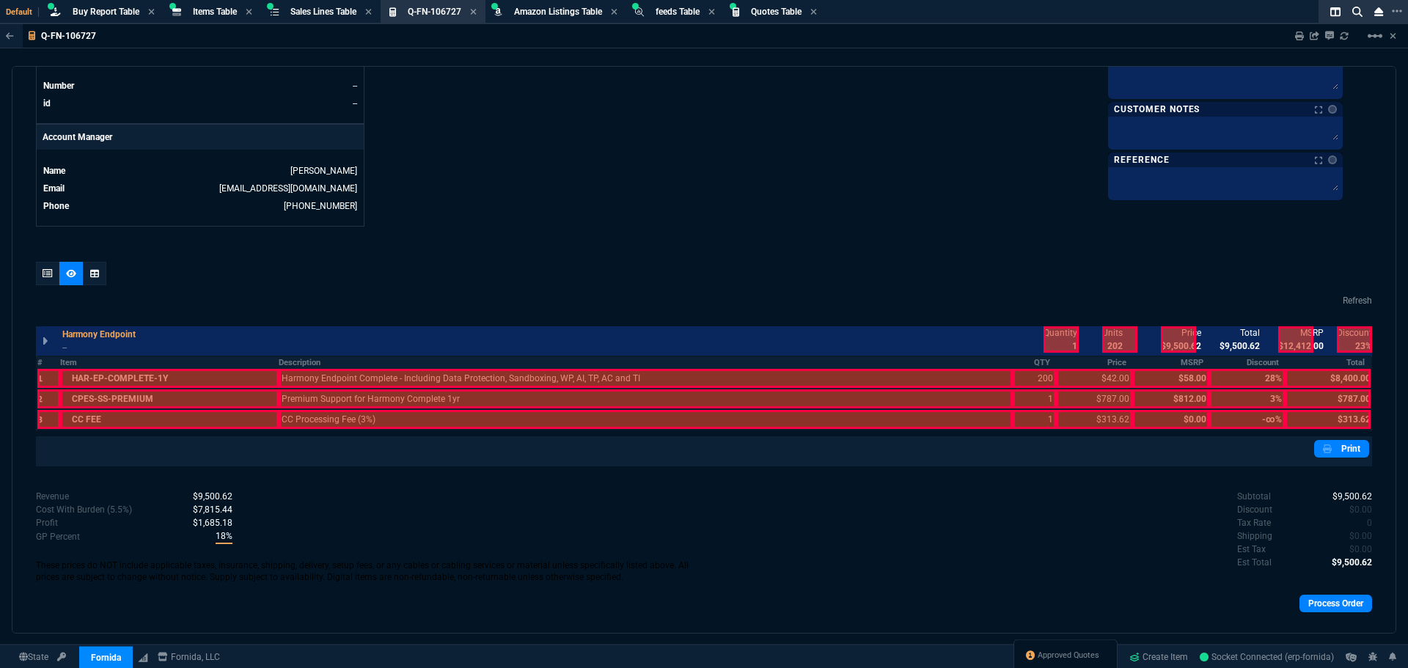
scroll to position [660, 0]
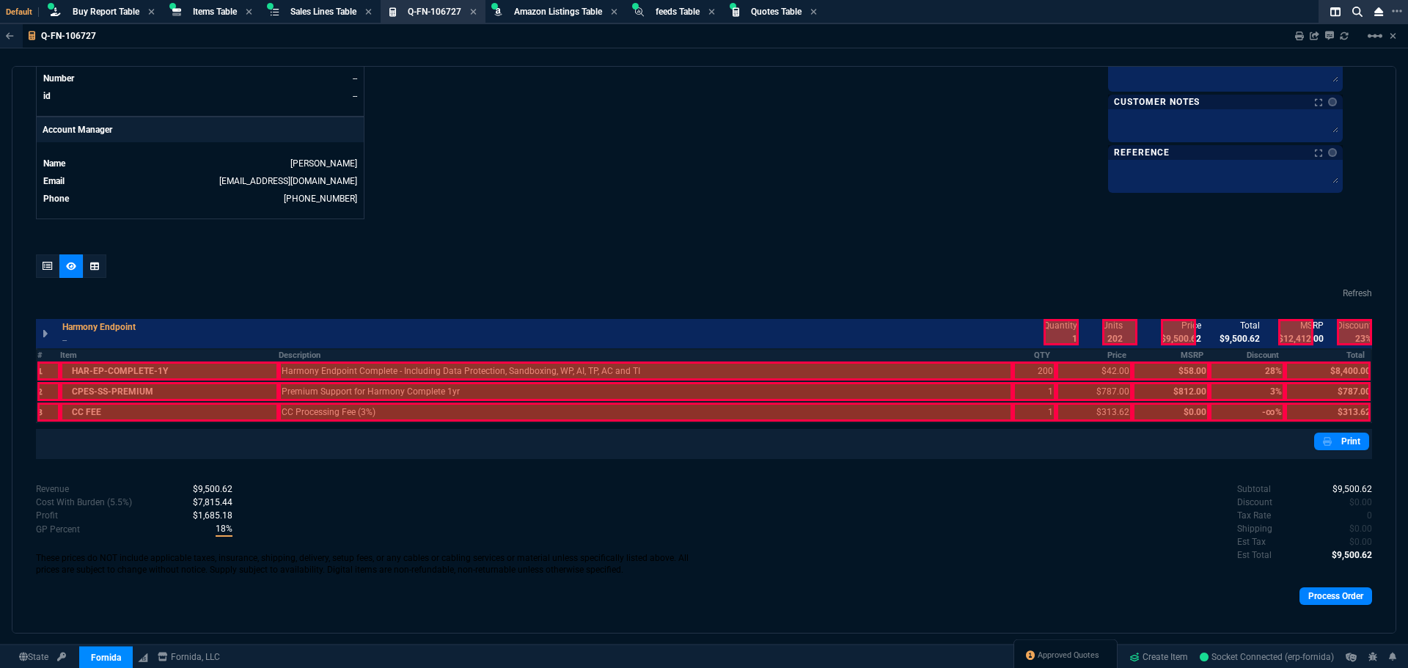
click at [45, 375] on div at bounding box center [48, 370] width 23 height 19
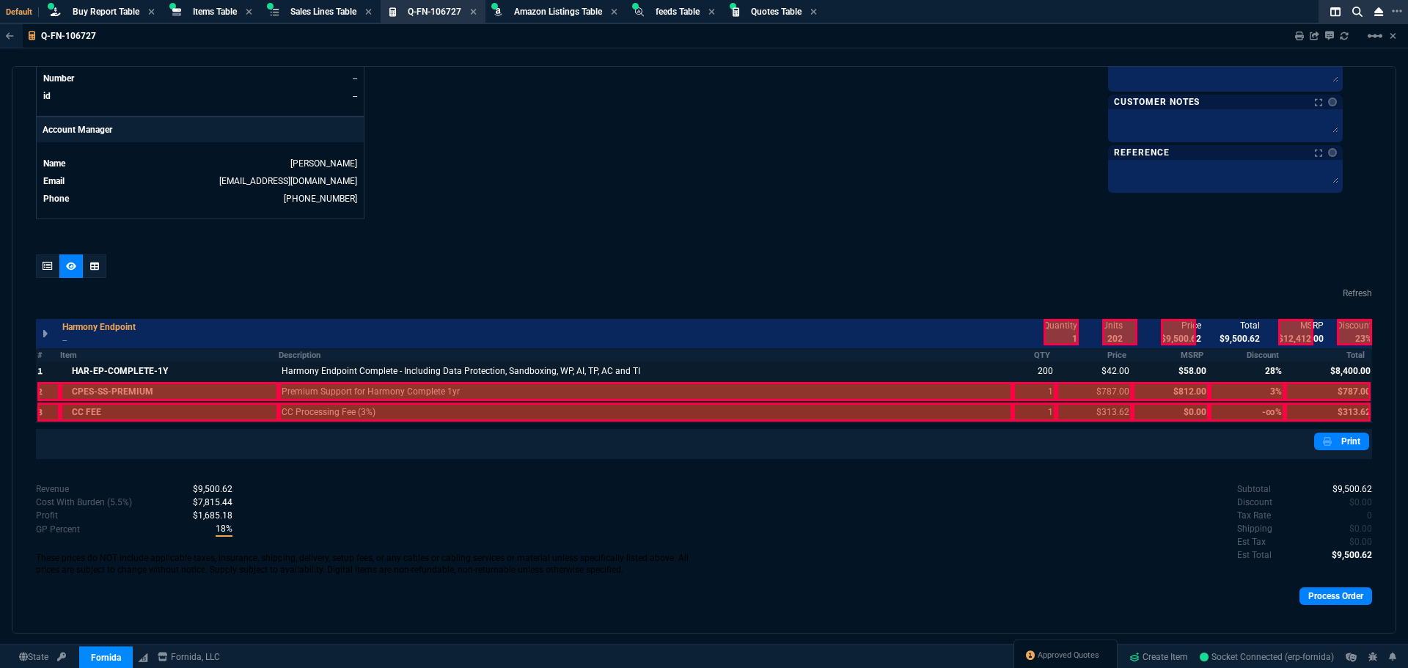
click at [42, 389] on div at bounding box center [48, 391] width 23 height 19
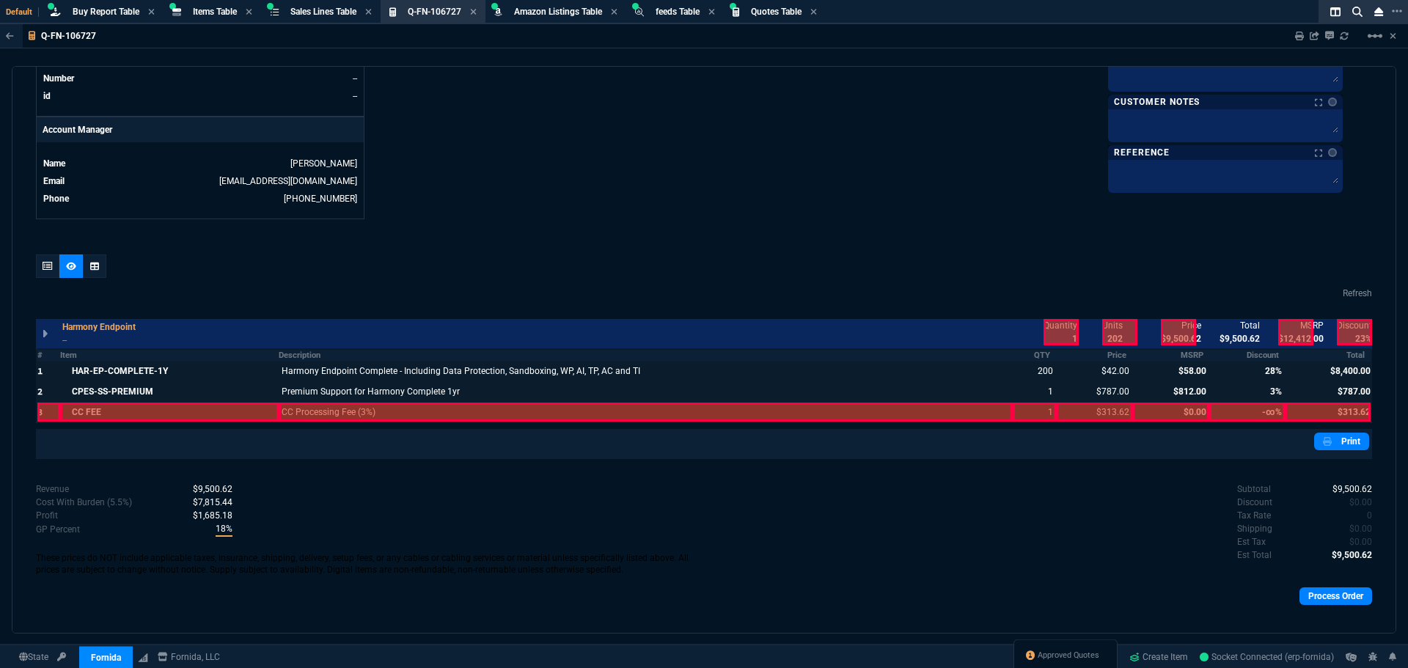
click at [43, 407] on div at bounding box center [48, 411] width 23 height 19
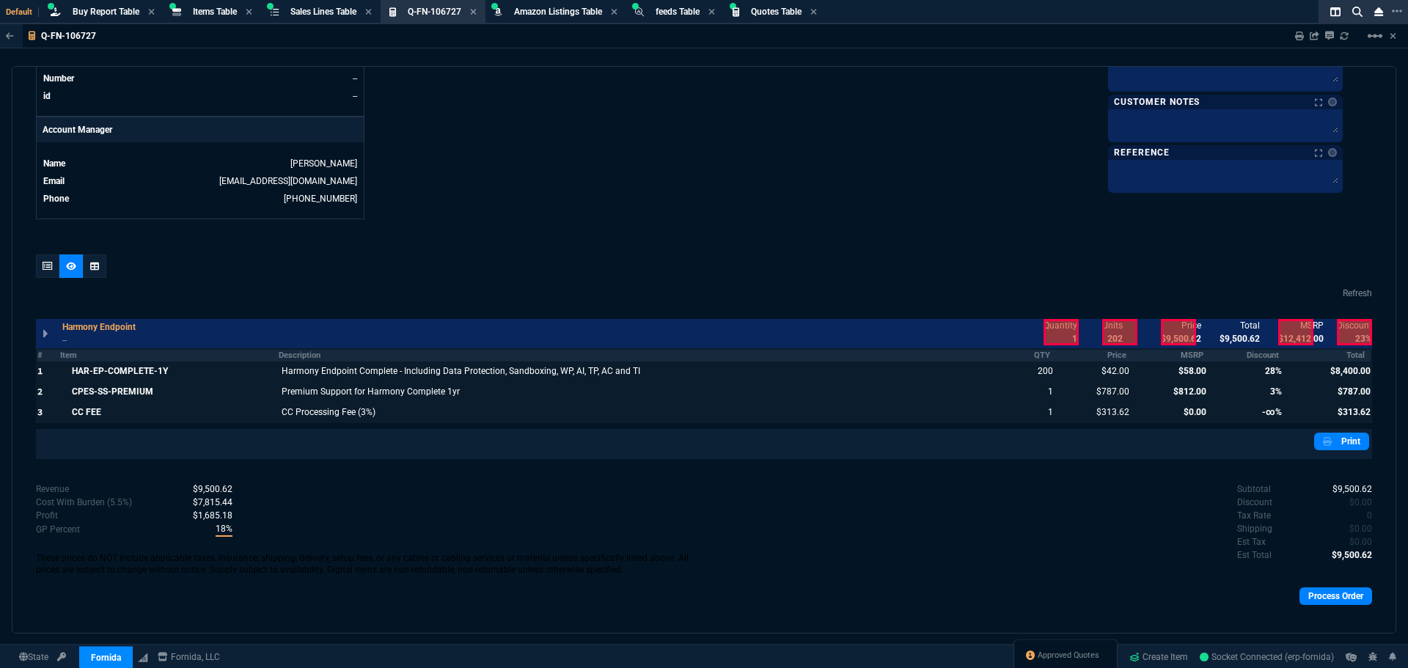
click at [1180, 358] on th "MSRP" at bounding box center [1170, 355] width 77 height 12
click at [1236, 369] on div at bounding box center [1247, 370] width 76 height 19
click at [1248, 390] on div at bounding box center [1247, 391] width 76 height 19
click at [1247, 408] on div at bounding box center [1247, 411] width 76 height 19
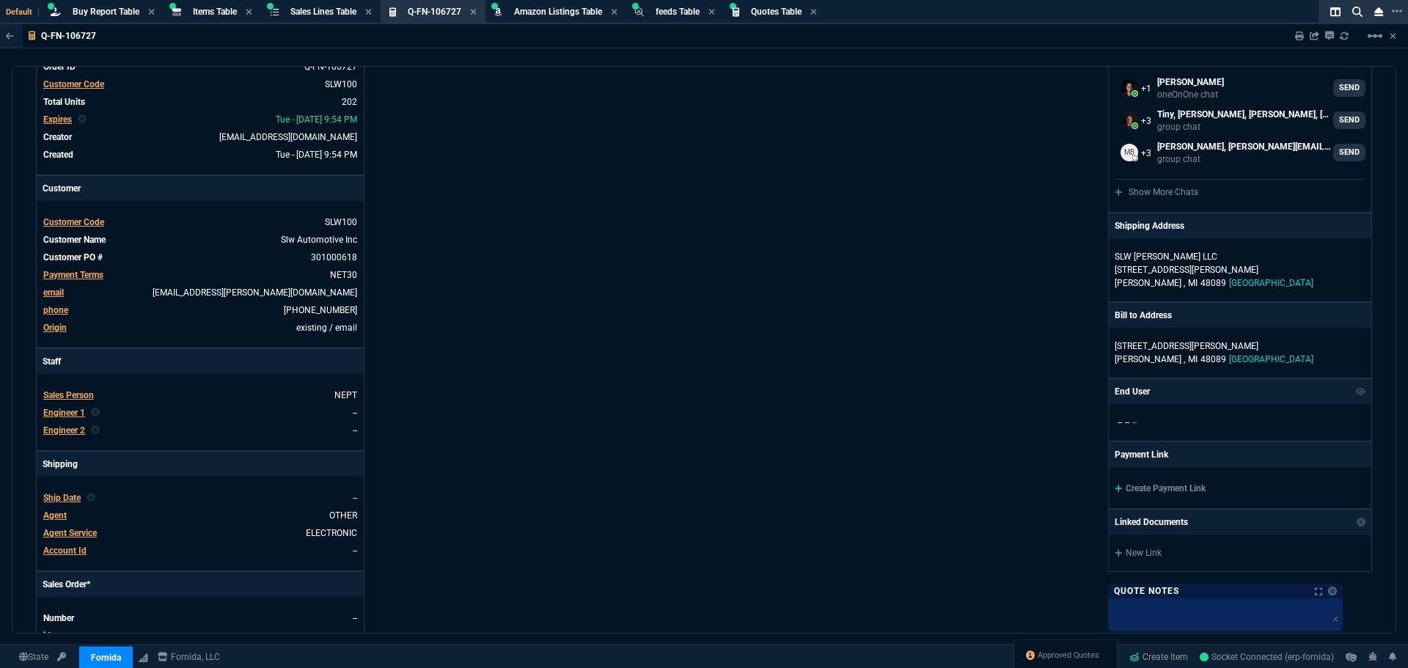
scroll to position [0, 0]
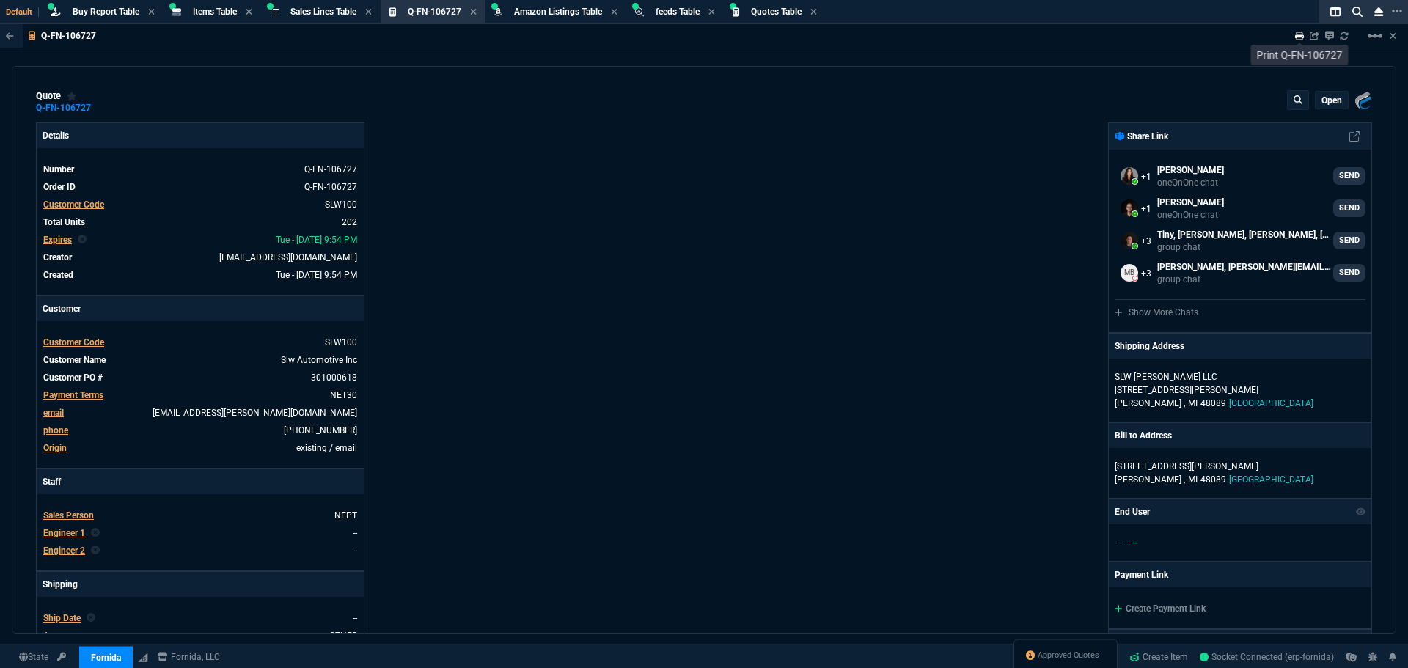
click at [1299, 39] on icon at bounding box center [1299, 36] width 9 height 9
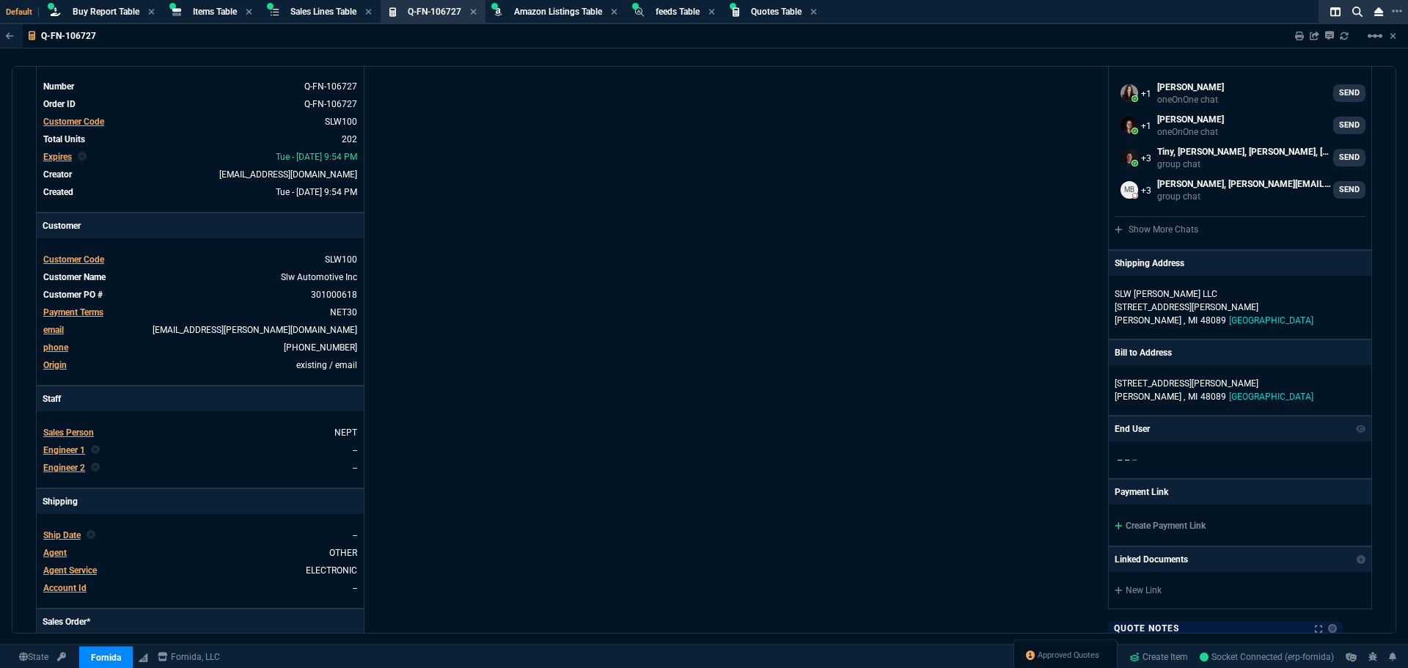
scroll to position [220, 0]
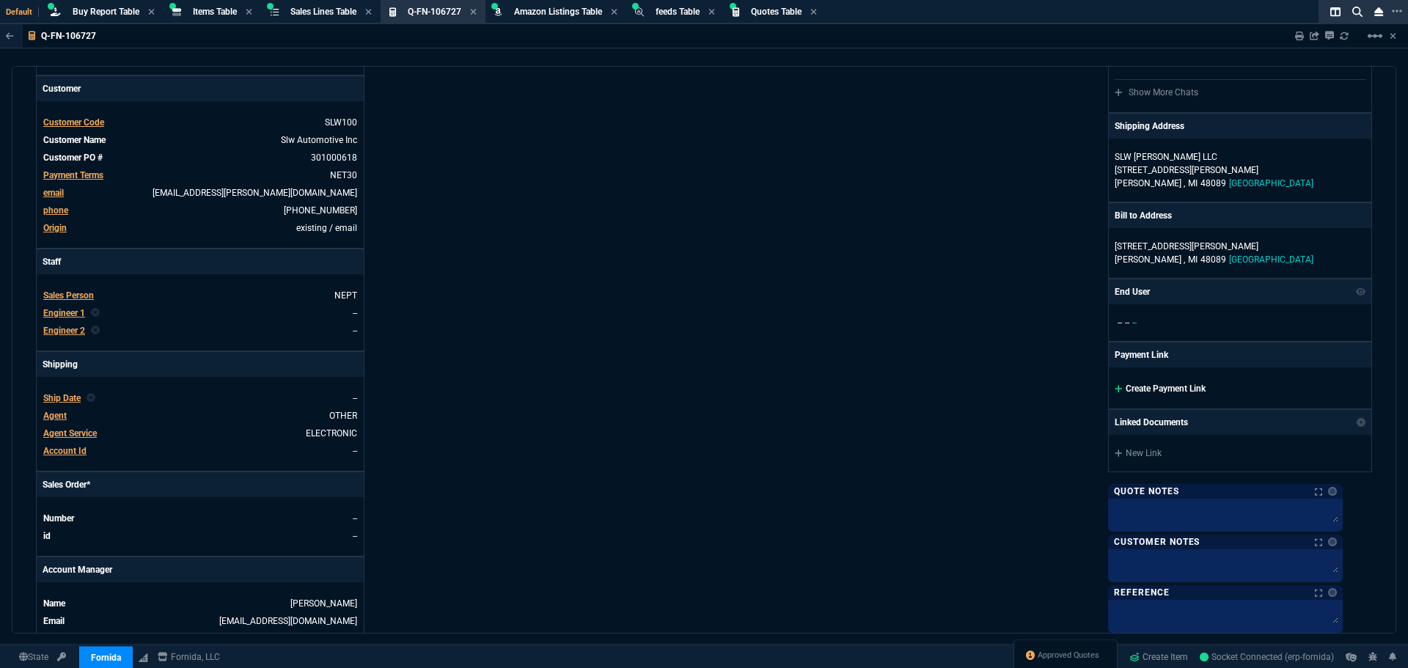
click at [1133, 391] on link "Create Payment Link" at bounding box center [1159, 388] width 91 height 10
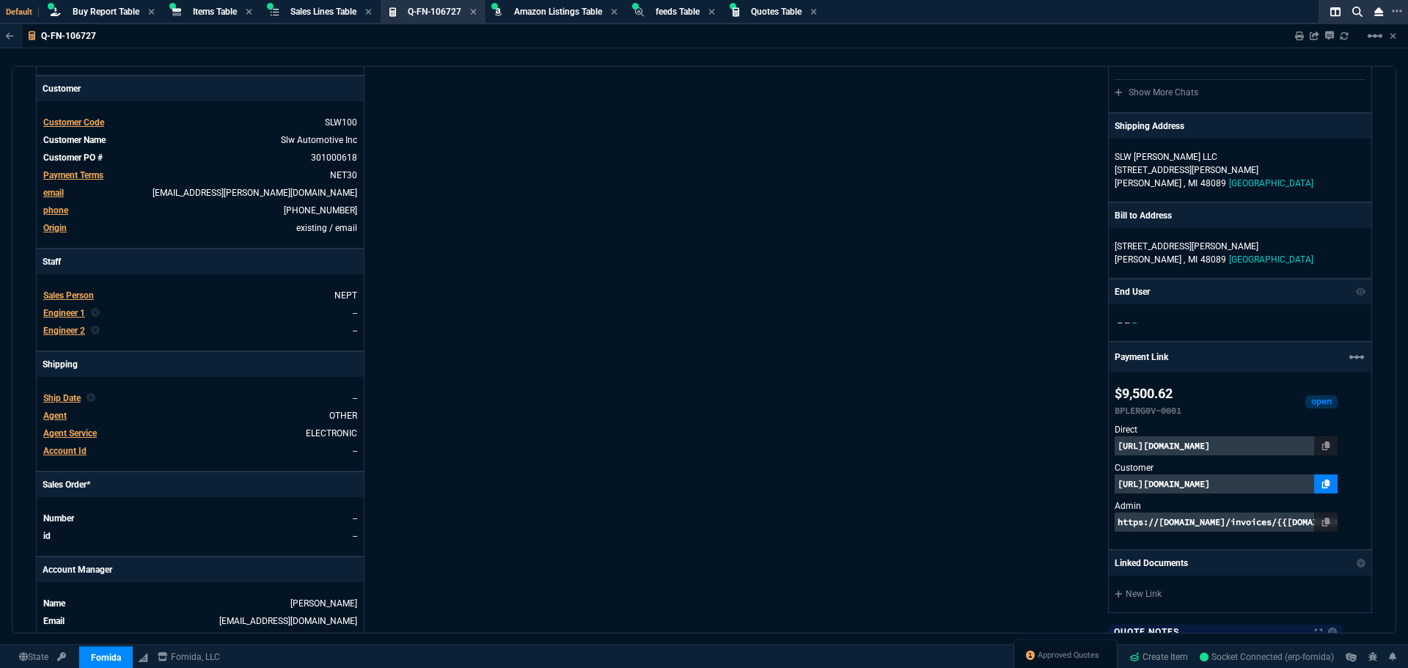
click at [1322, 485] on icon at bounding box center [1326, 483] width 8 height 9
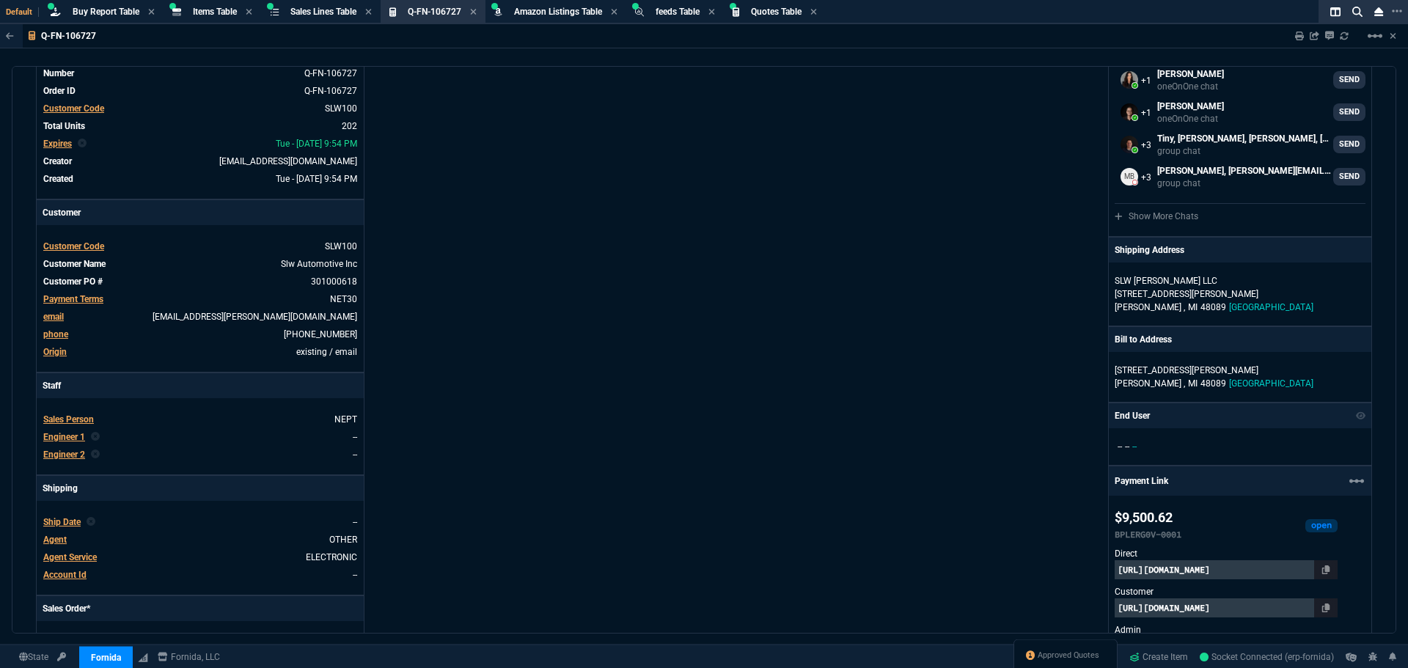
scroll to position [0, 0]
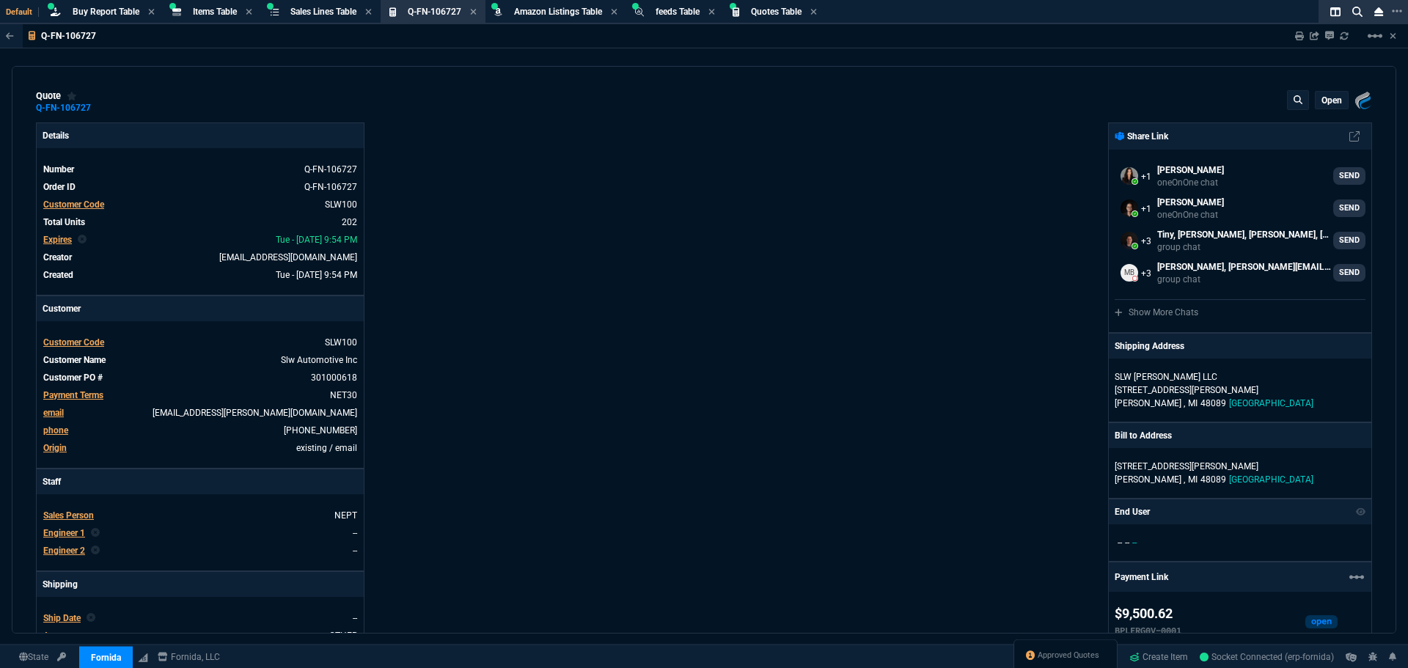
click at [1320, 108] on div "open" at bounding box center [1331, 100] width 32 height 17
click at [1323, 103] on p "open" at bounding box center [1331, 101] width 21 height 12
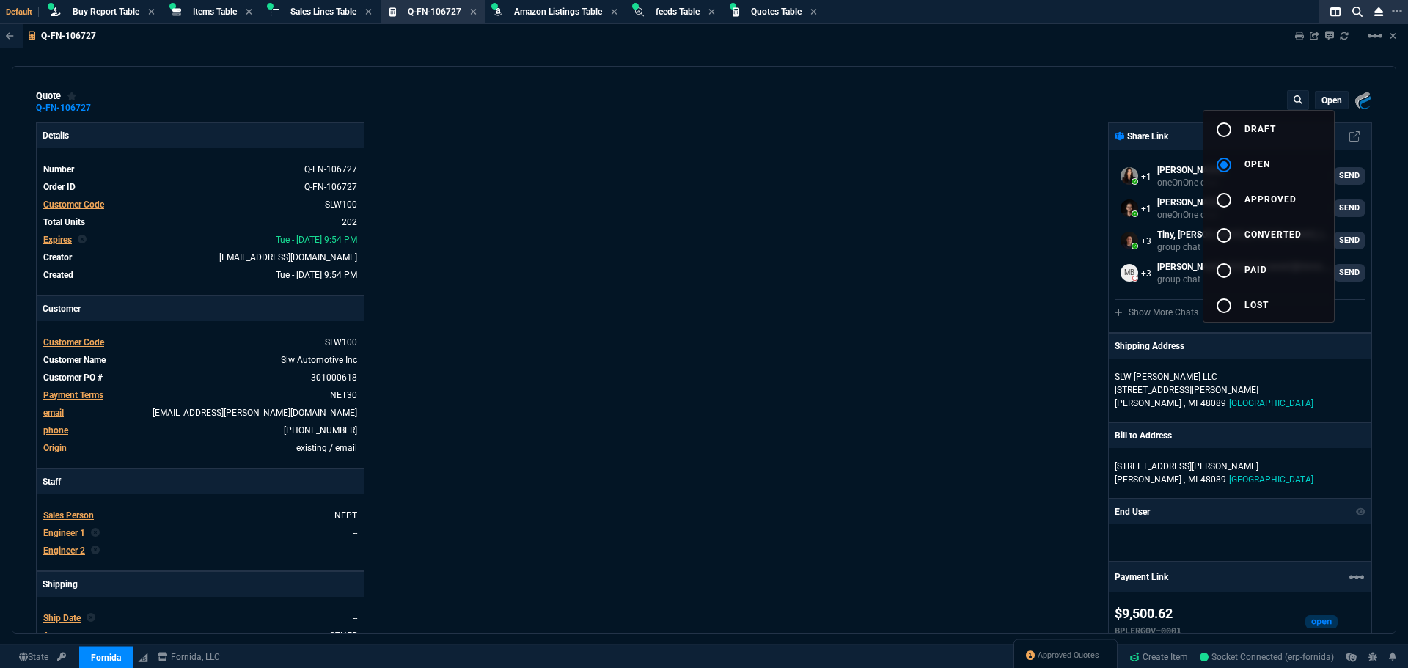
drag, startPoint x: 1238, startPoint y: 130, endPoint x: 775, endPoint y: 84, distance: 465.7
click at [1237, 130] on div "radio_button_unchecked" at bounding box center [1229, 130] width 29 height 18
type input "19"
type input "8"
type input "18"
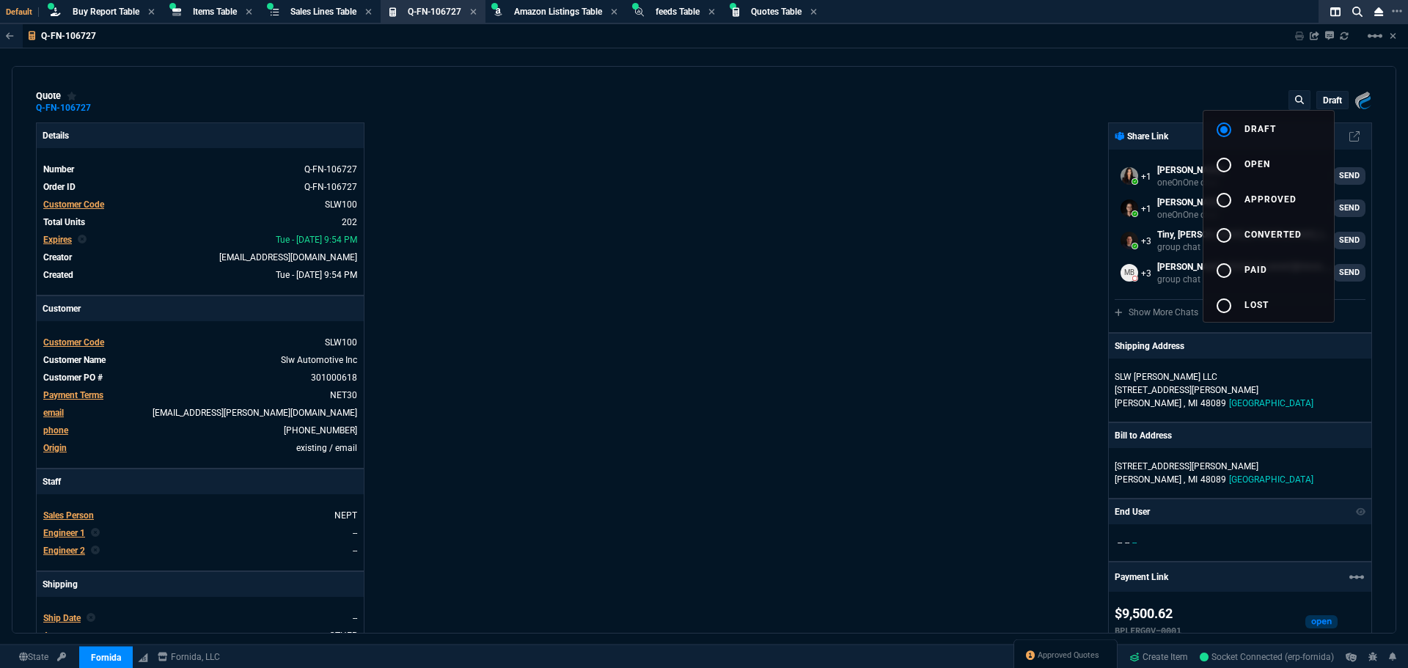
type input "145"
type input "100"
type input "314"
type input "28"
type input "3"
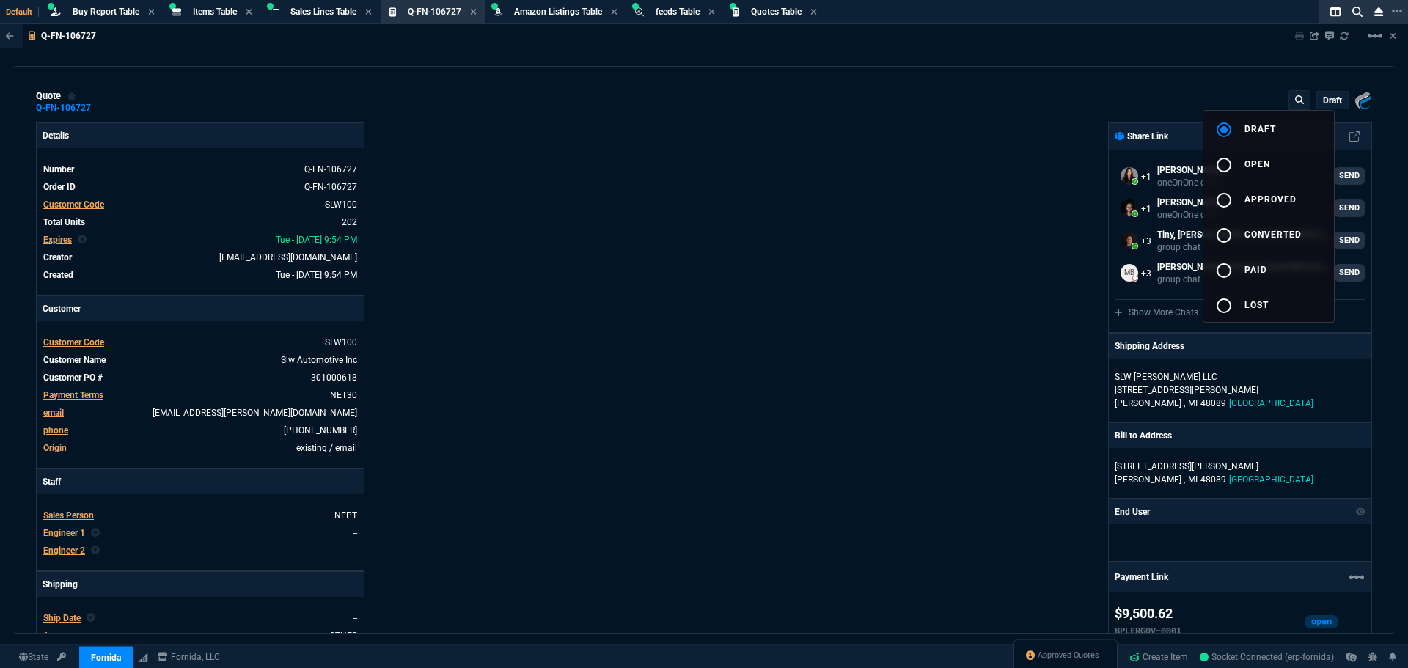
click at [65, 391] on div at bounding box center [704, 334] width 1408 height 668
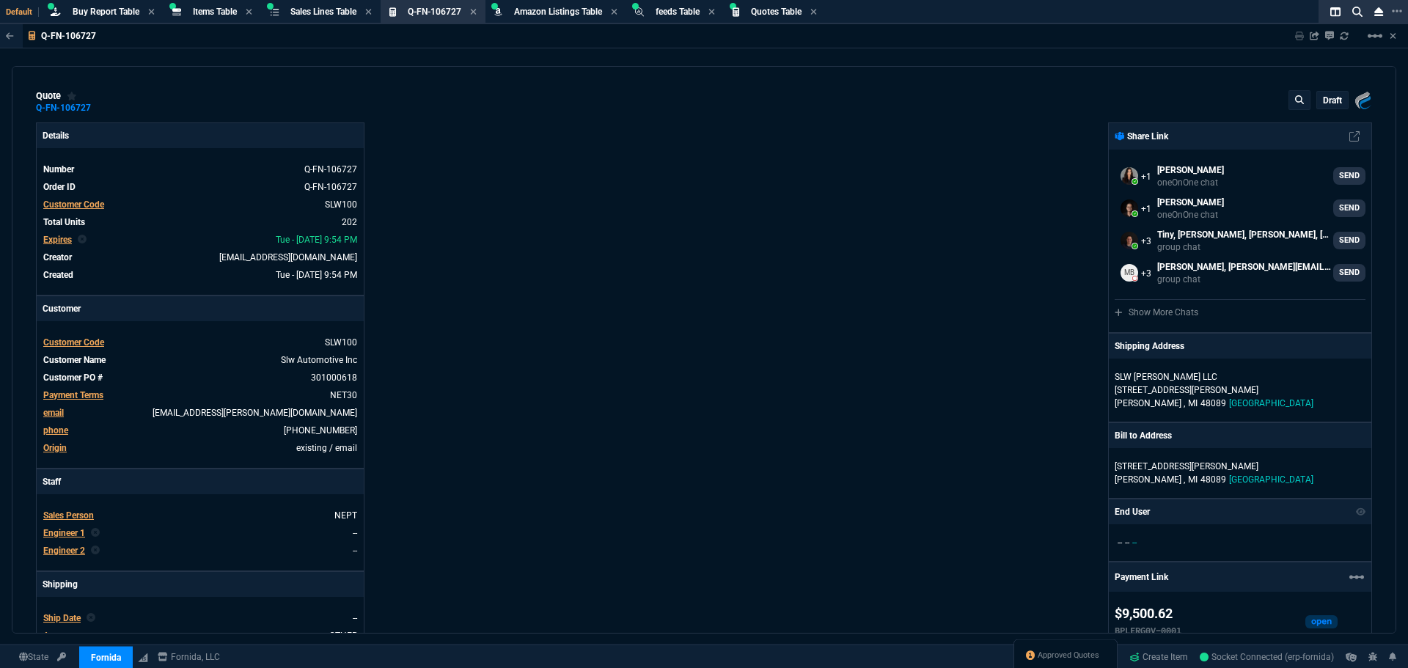
click at [67, 397] on span "Payment Terms" at bounding box center [73, 395] width 60 height 10
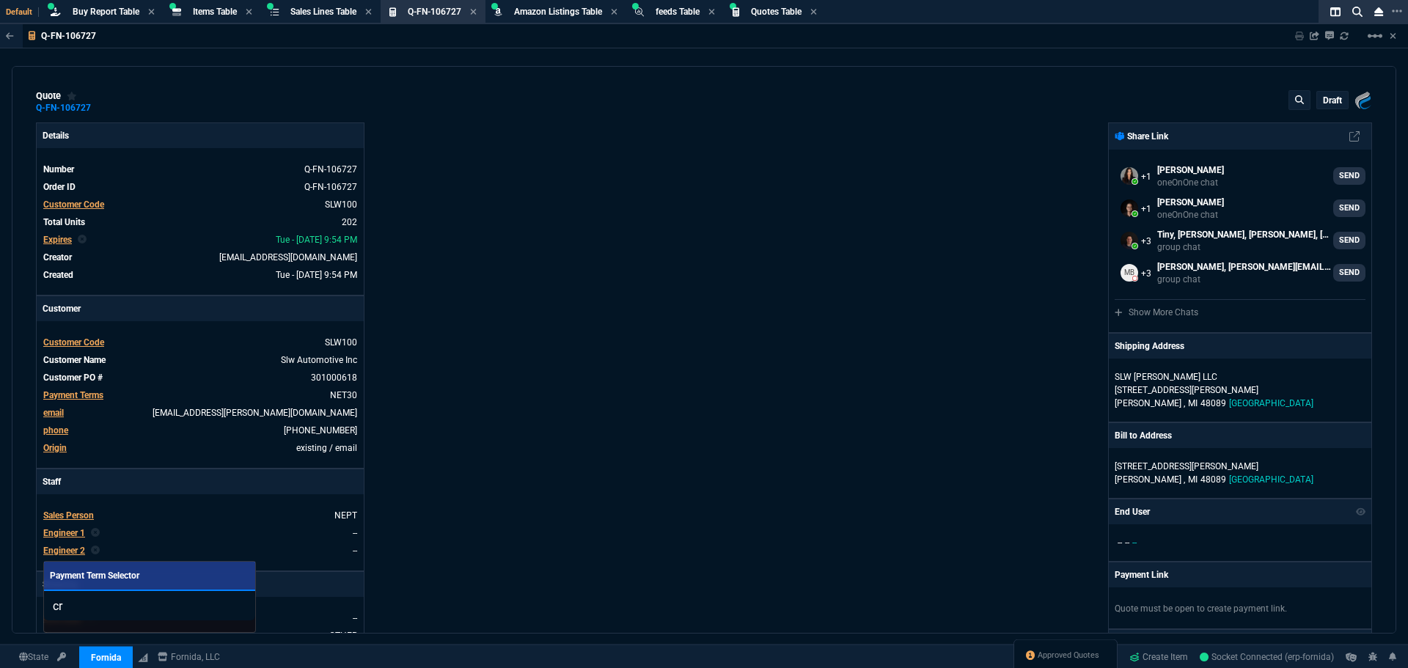
click at [82, 592] on input "cr" at bounding box center [149, 605] width 211 height 29
type input "c"
type input "C"
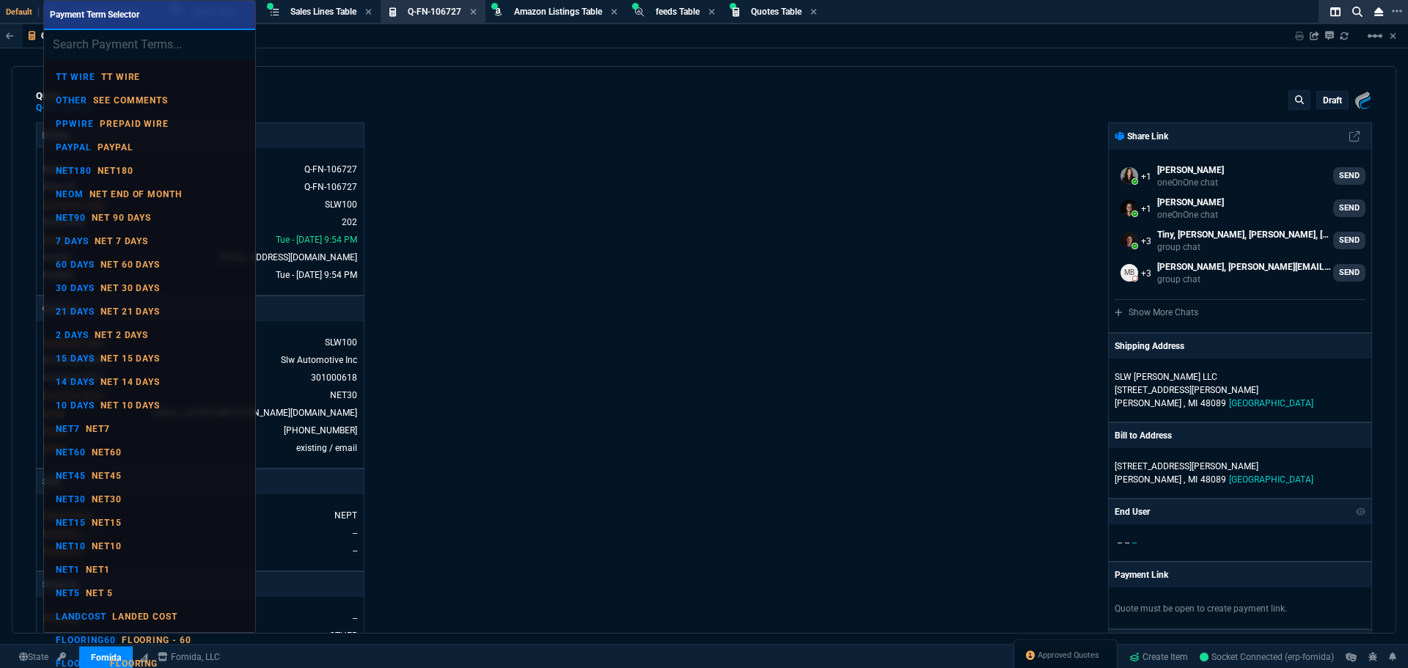
click at [566, 374] on div at bounding box center [704, 334] width 1408 height 668
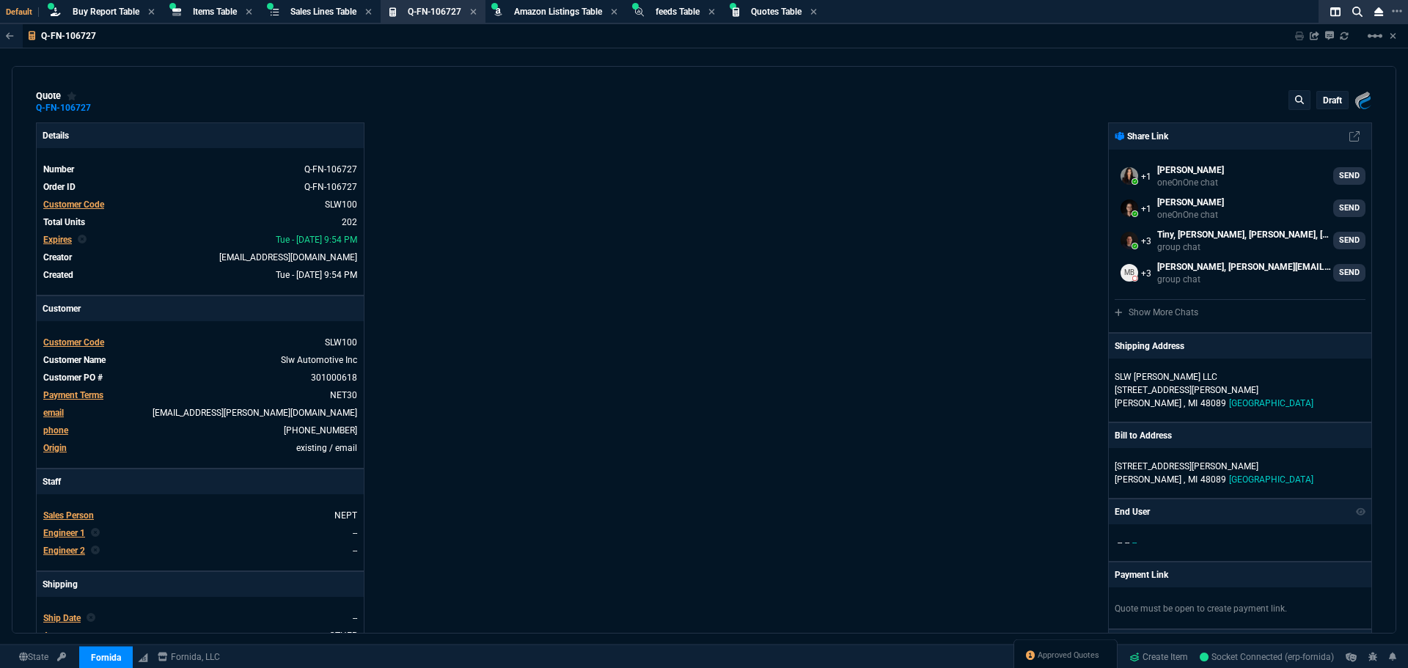
click at [79, 397] on span "Payment Terms" at bounding box center [73, 395] width 60 height 10
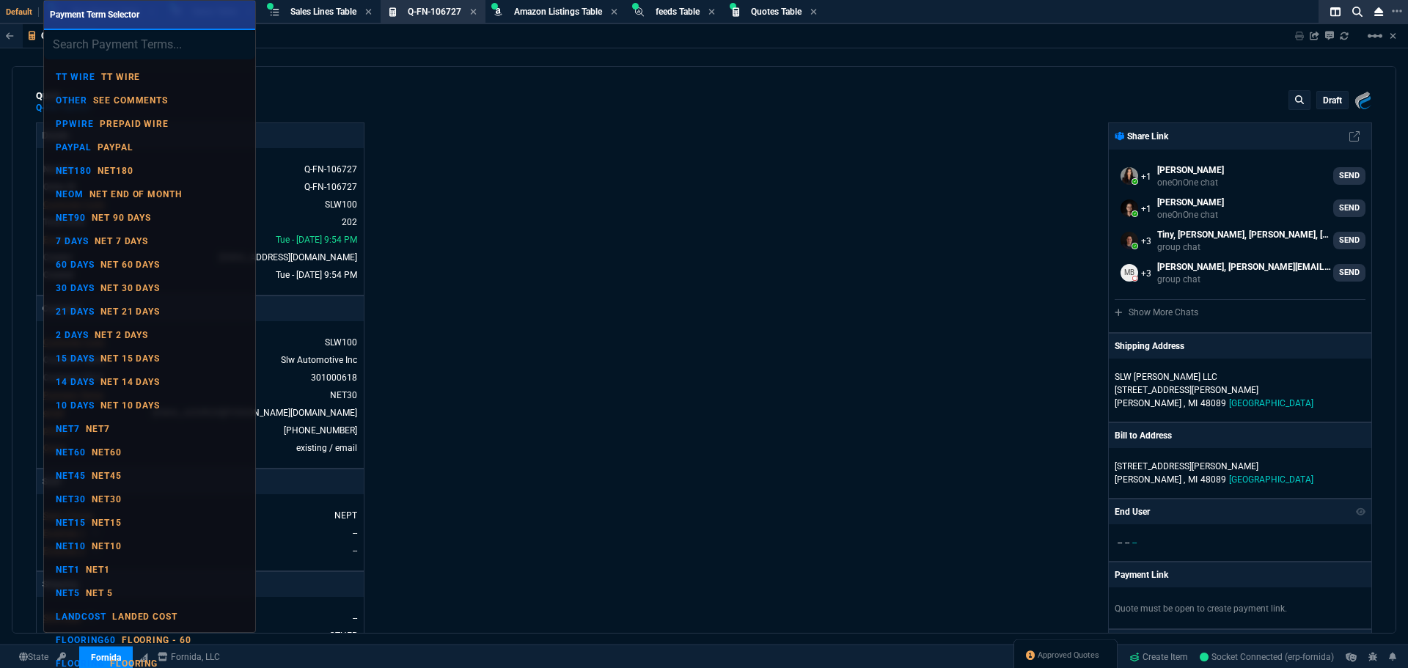
click at [114, 43] on input "search" at bounding box center [149, 44] width 211 height 29
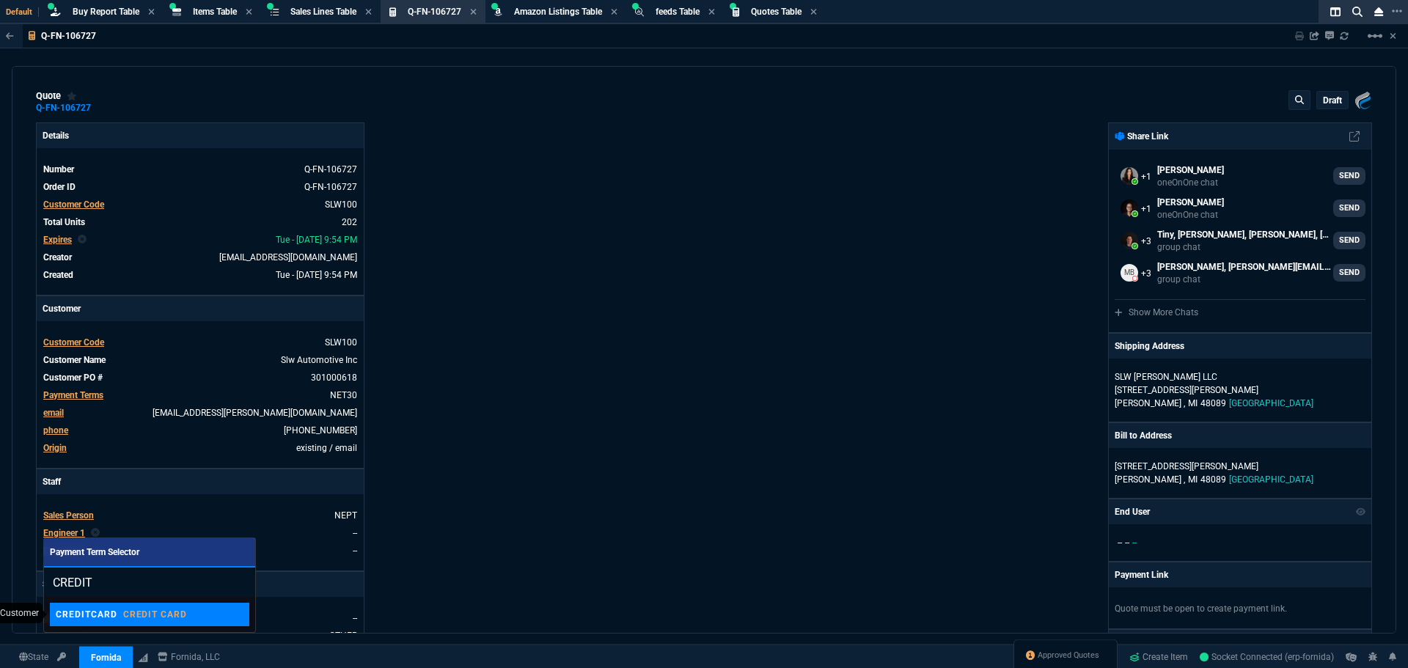
type input "CREDIT"
click at [128, 613] on p "CREDIT CARD" at bounding box center [155, 614] width 65 height 12
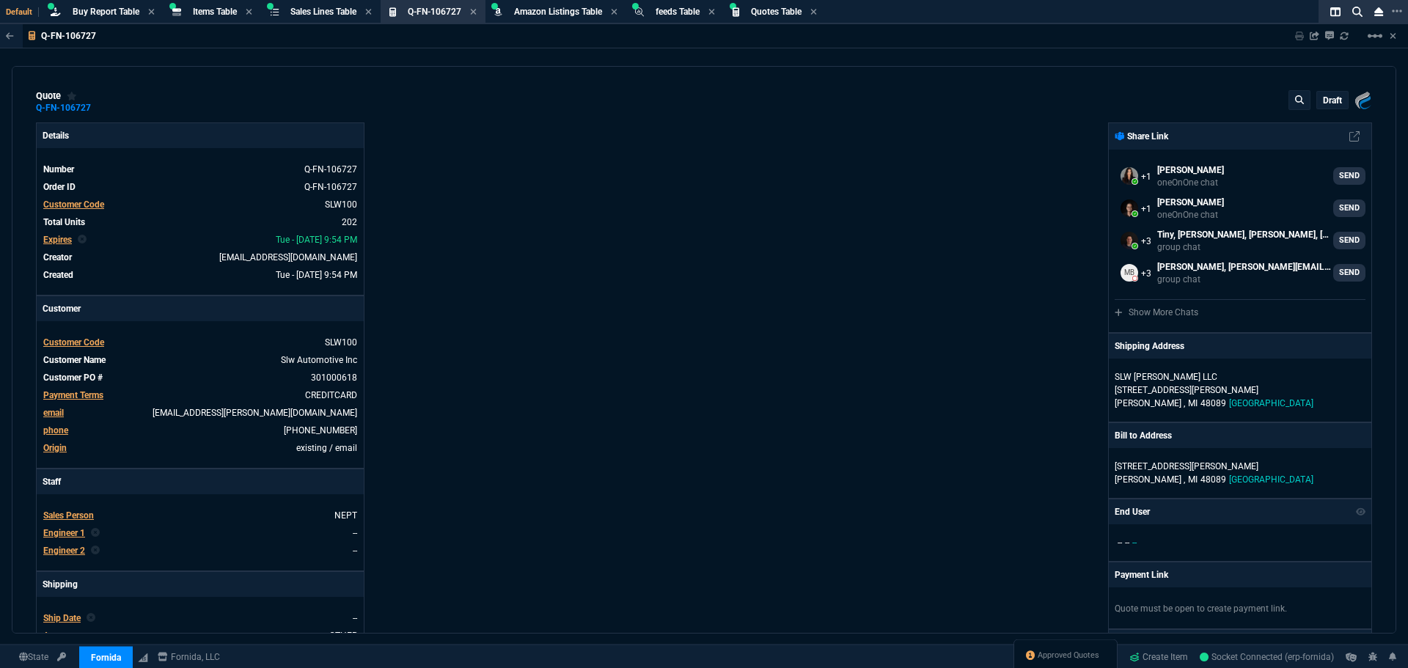
click at [1323, 101] on p "draft" at bounding box center [1332, 101] width 19 height 12
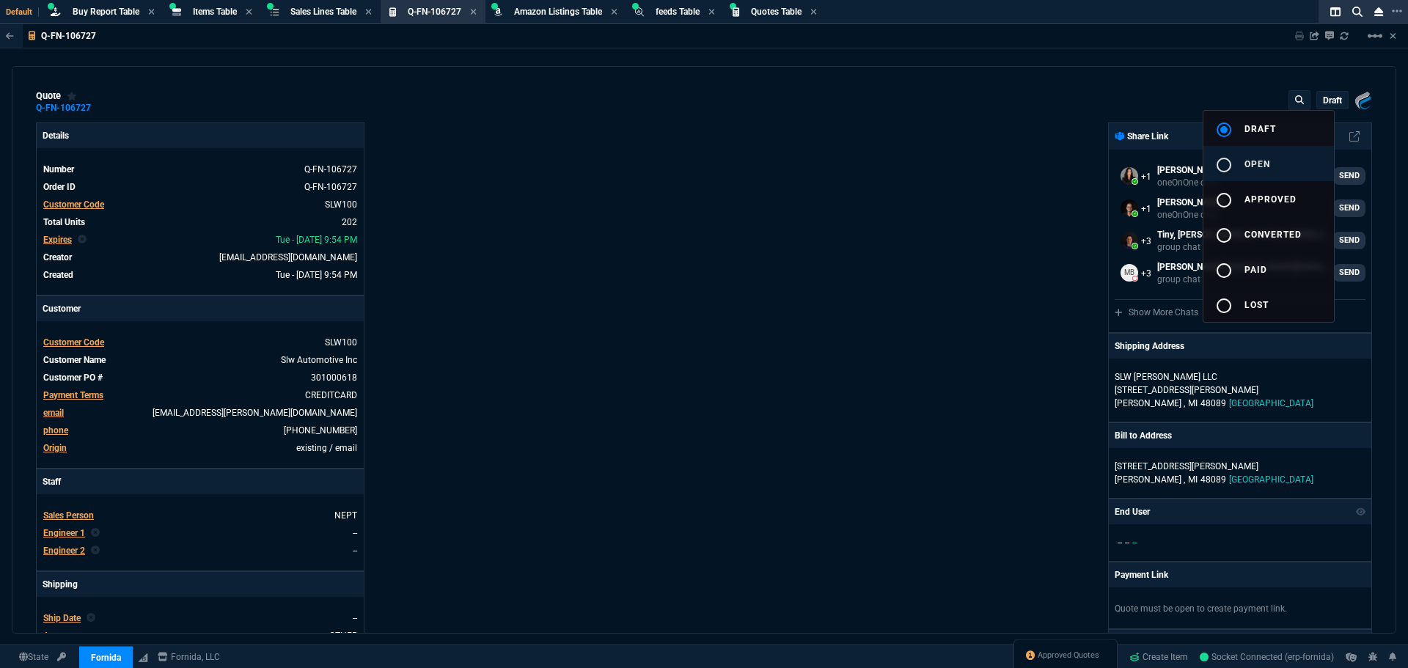
click at [1227, 161] on mat-icon "radio_button_unchecked" at bounding box center [1224, 165] width 18 height 18
type input "19"
type input "8"
type input "18"
type input "145"
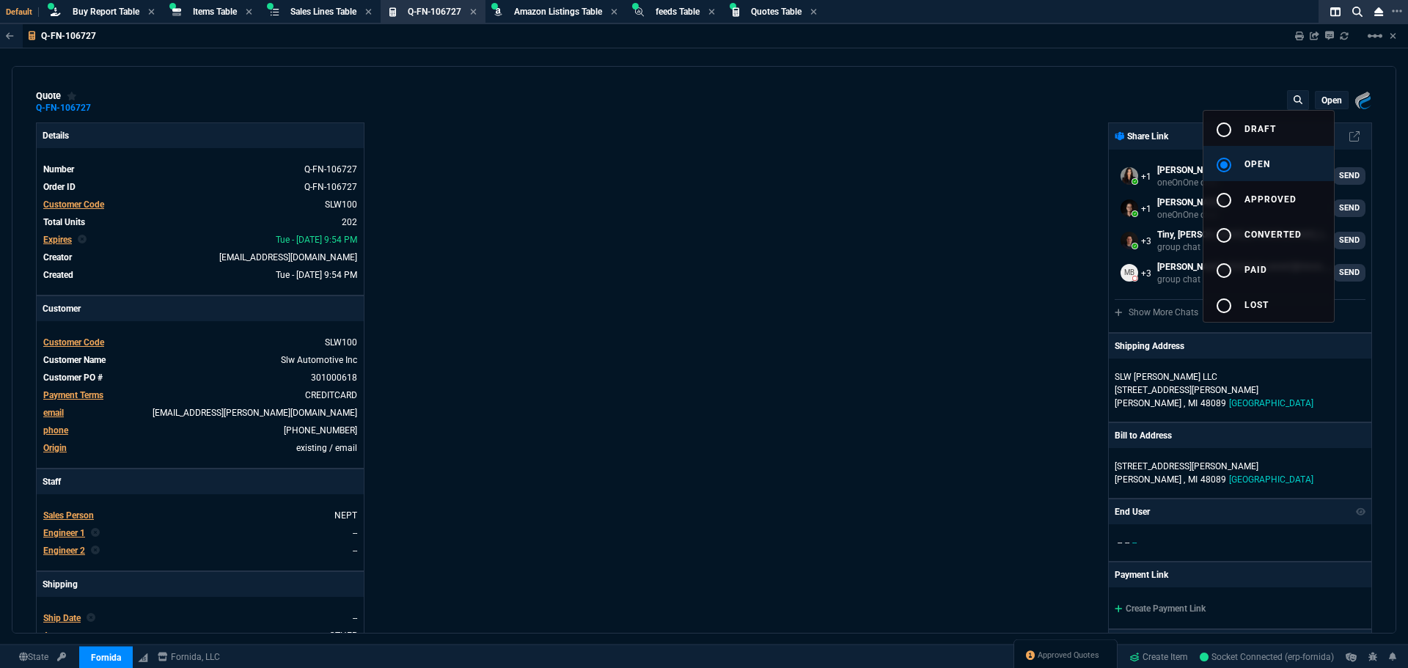
type input "100"
type input "314"
type input "28"
type input "3"
click at [1299, 37] on div at bounding box center [704, 334] width 1408 height 668
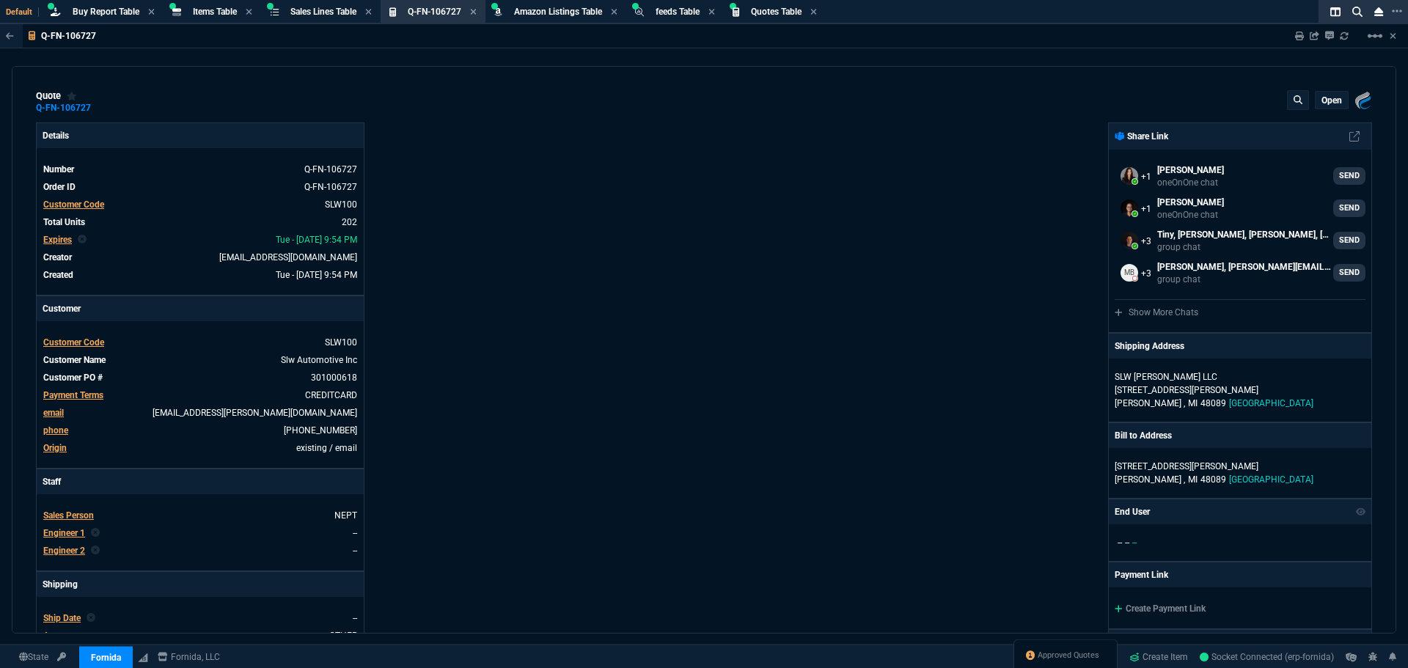
click at [1299, 37] on icon at bounding box center [1299, 36] width 9 height 9
type input "19"
type input "8"
type input "18"
type input "145"
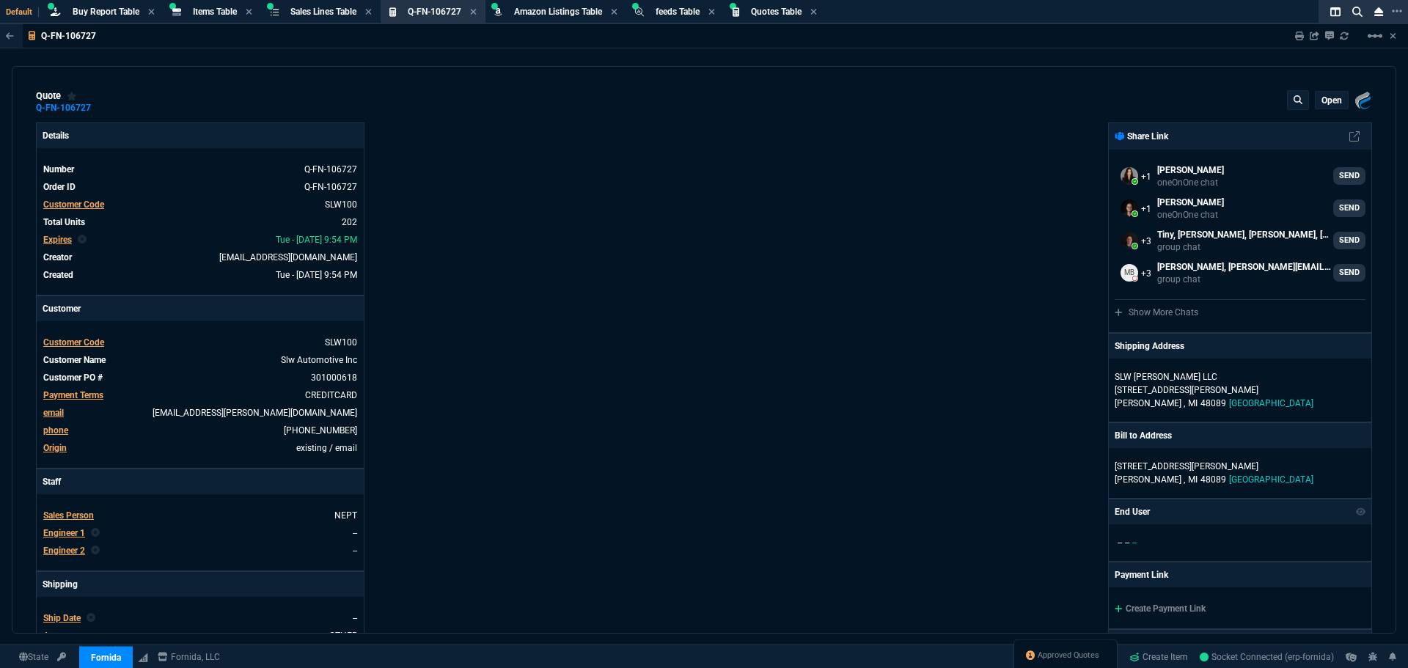
type input "100"
type input "314"
type input "28"
type input "3"
click at [877, 389] on div "Fornida, LLC [STREET_ADDRESS] Share Link [PERSON_NAME] oneOnOne chat SEND [PERS…" at bounding box center [1038, 500] width 668 height 757
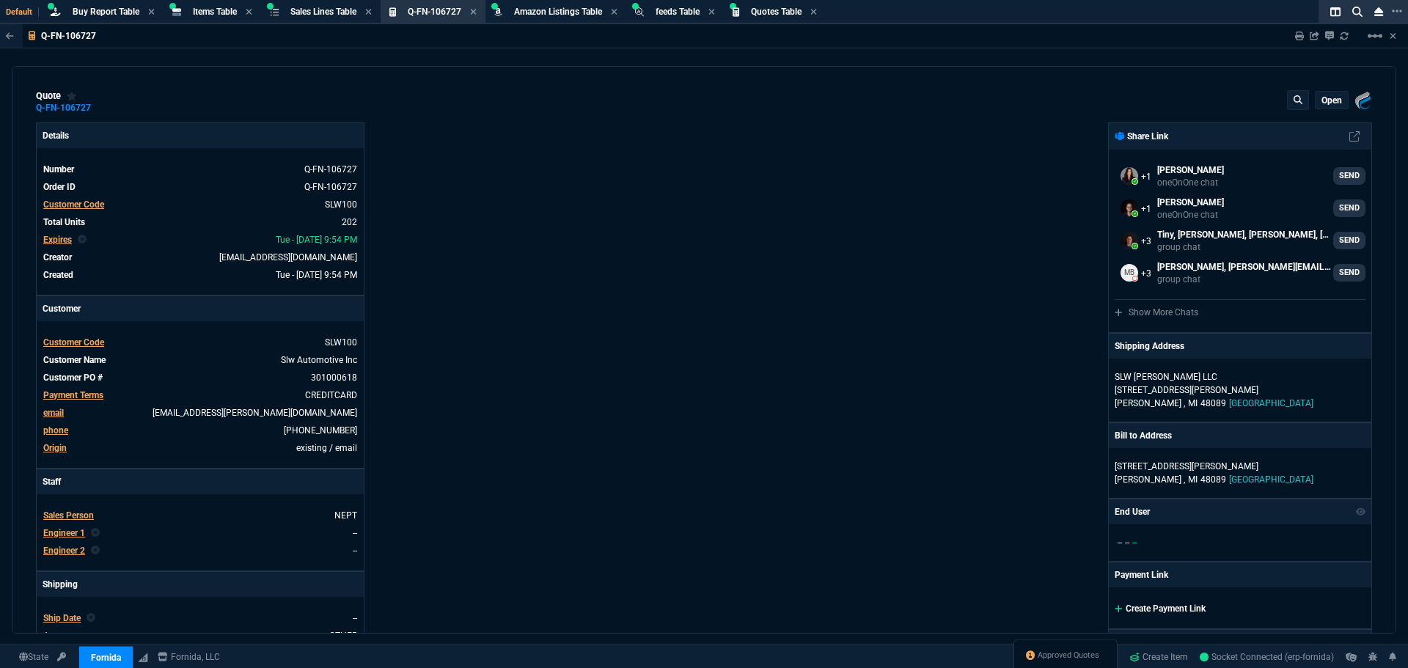
click at [1114, 605] on icon at bounding box center [1117, 608] width 7 height 7
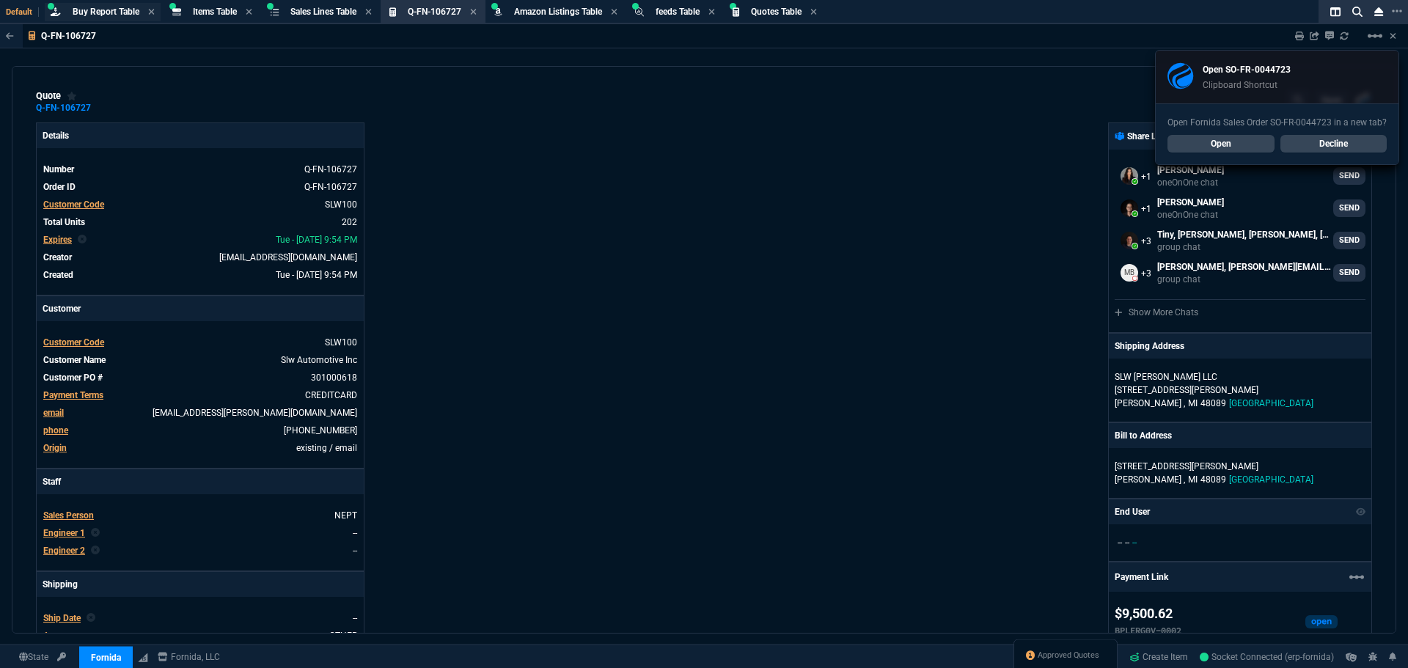
click at [92, 11] on span "Buy Report Table" at bounding box center [106, 12] width 67 height 10
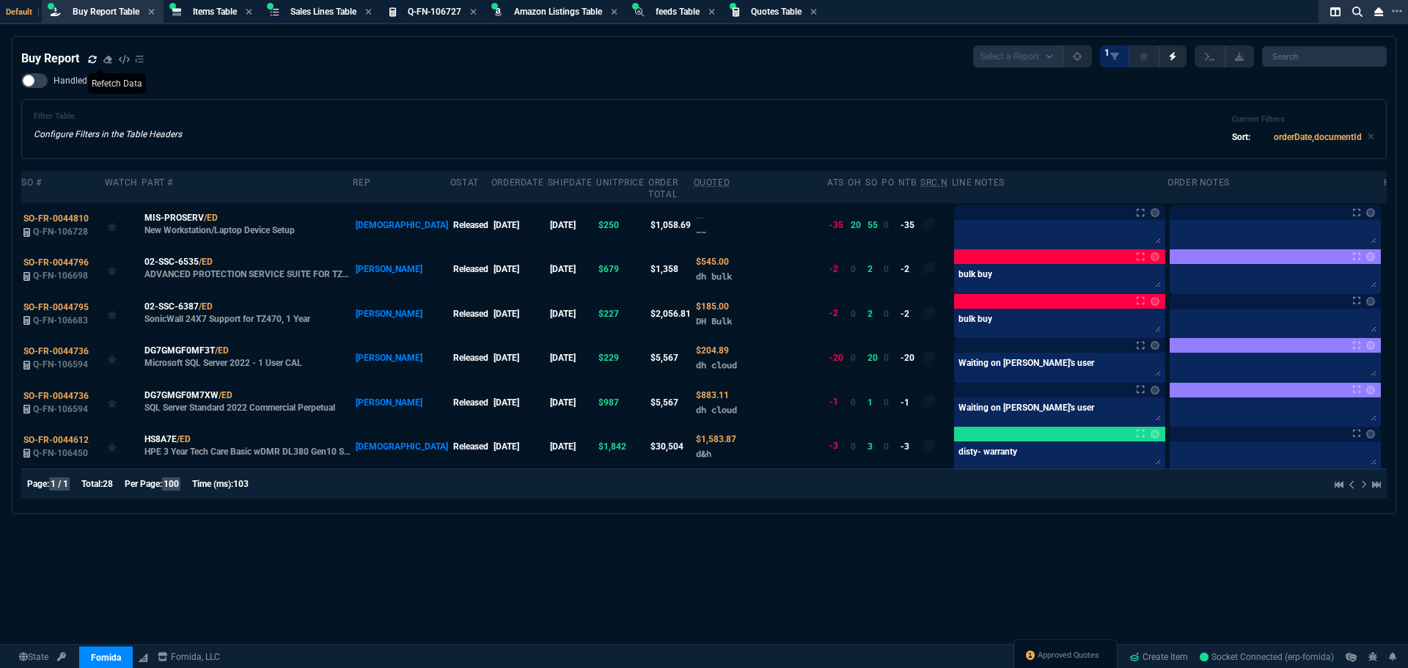
click at [94, 58] on icon at bounding box center [92, 59] width 9 height 9
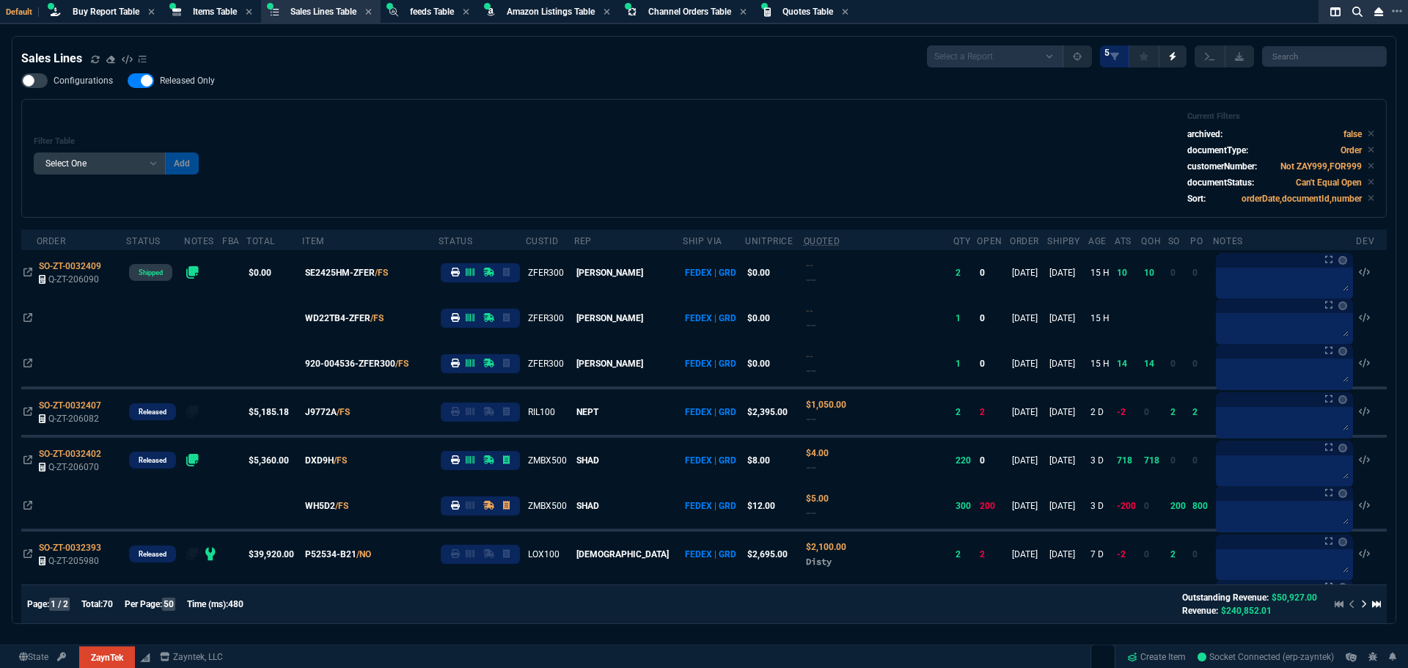
select select "8: NEPT"
select select
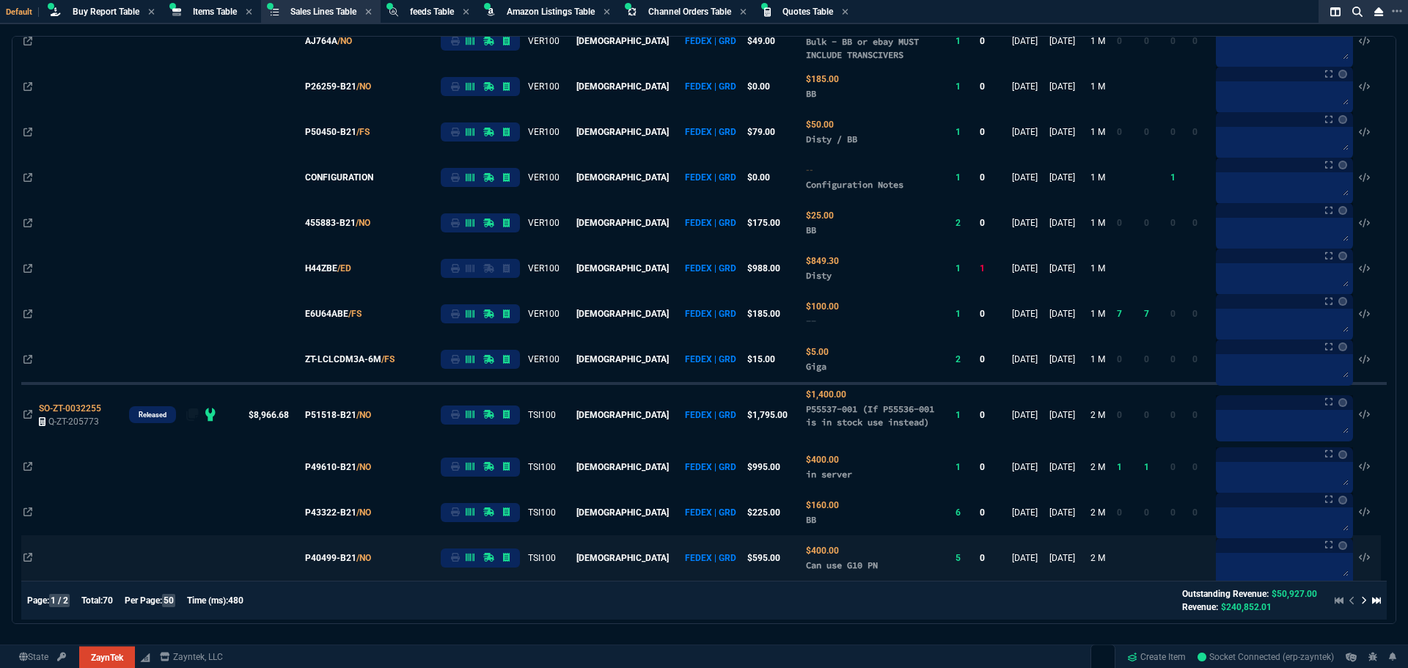
scroll to position [2006, 0]
